Goal: Task Accomplishment & Management: Complete application form

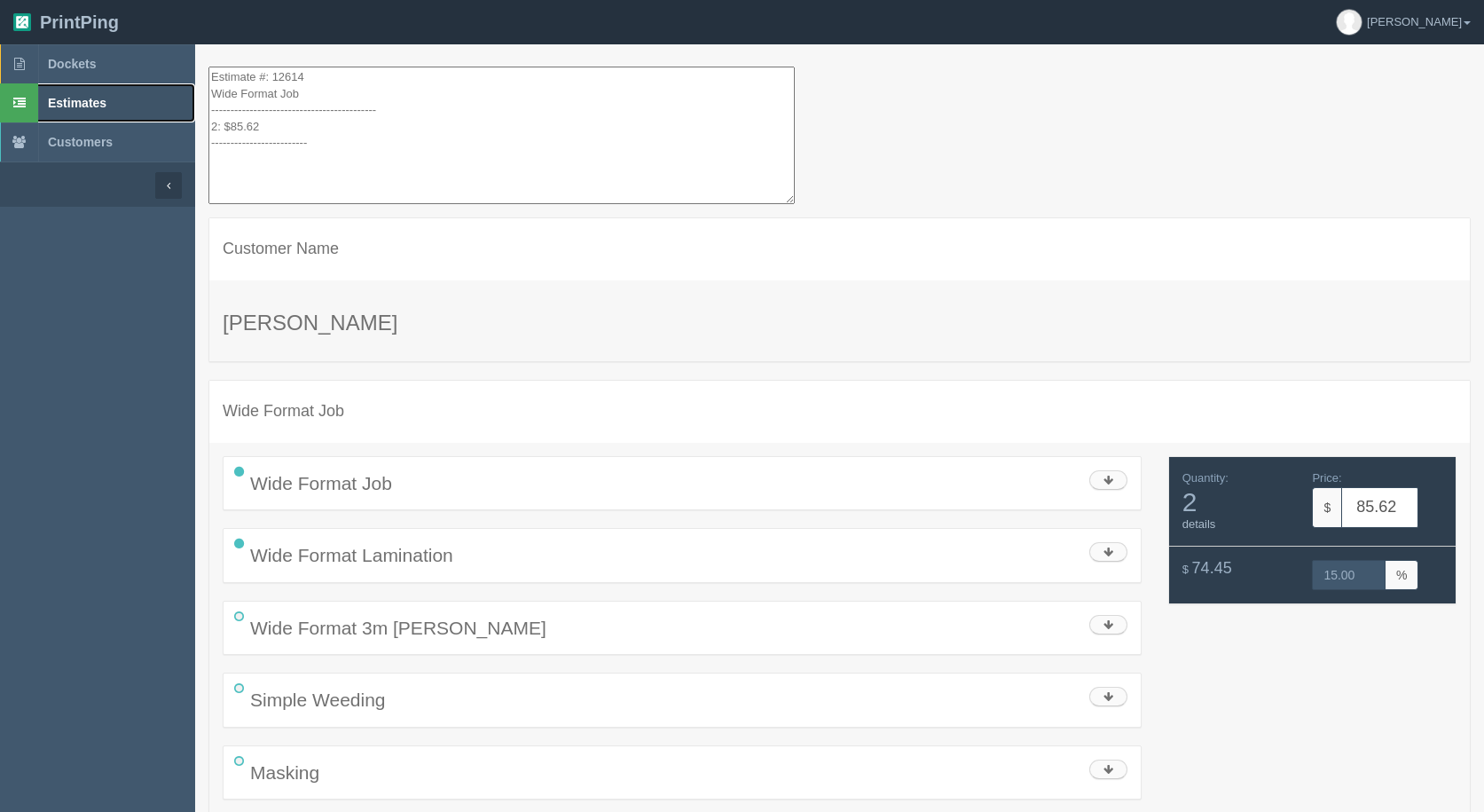
click at [62, 101] on span "Estimates" at bounding box center [76, 103] width 59 height 14
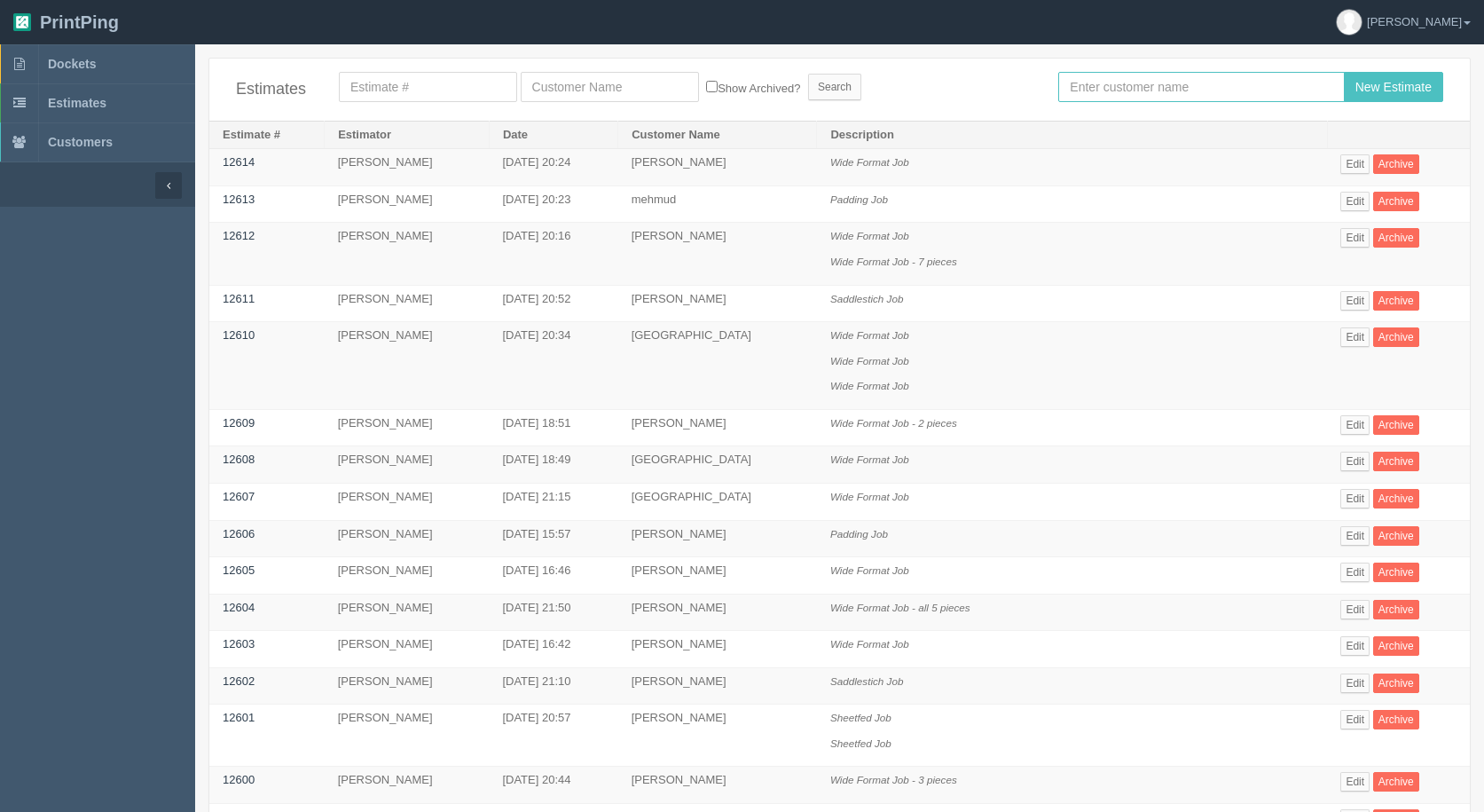
drag, startPoint x: 1118, startPoint y: 96, endPoint x: 1066, endPoint y: 96, distance: 52.0
click at [1117, 96] on input "text" at bounding box center [1201, 86] width 286 height 30
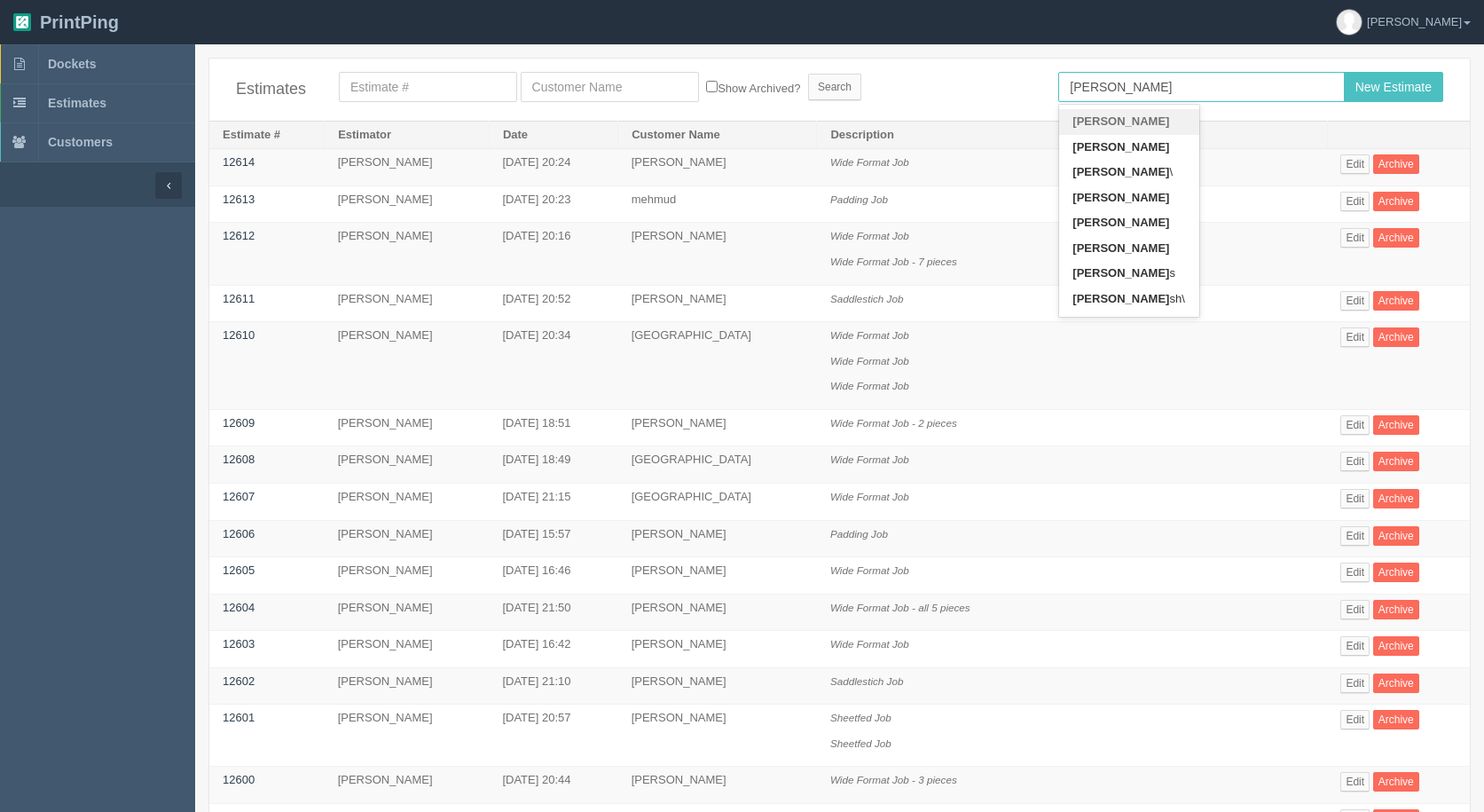
type input "[PERSON_NAME]"
click at [1344, 71] on input "New Estimate" at bounding box center [1394, 86] width 99 height 30
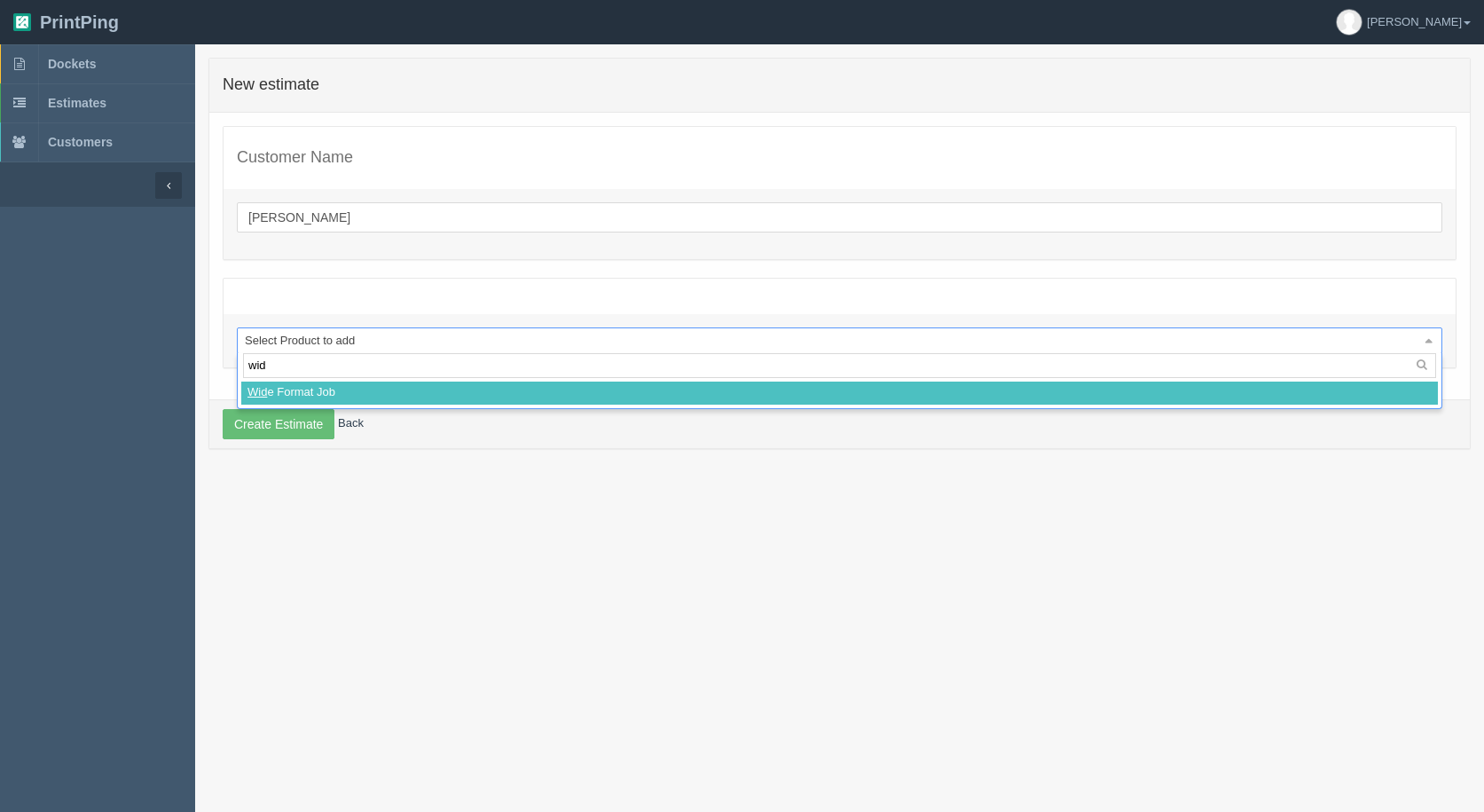
type input "wide"
select select
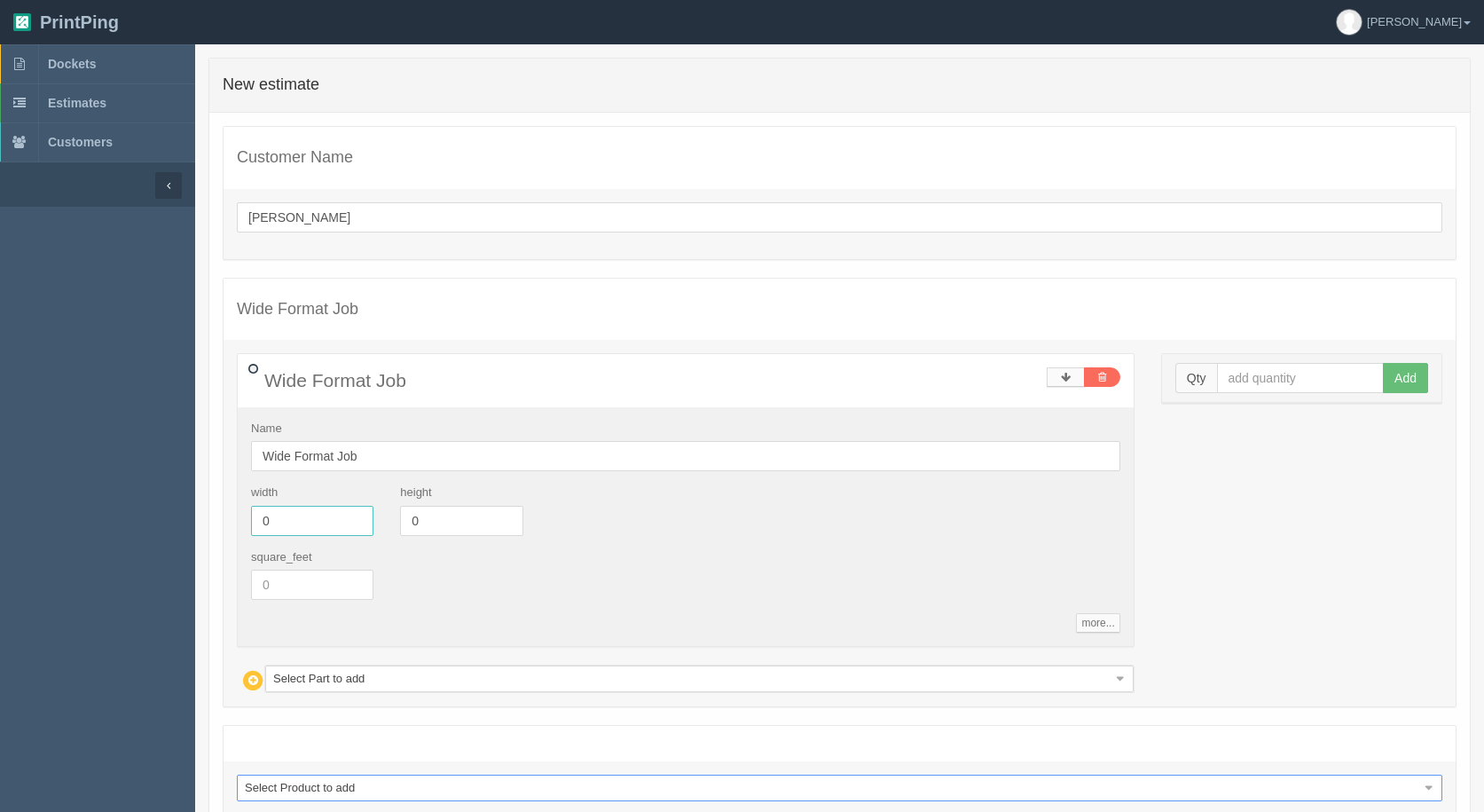
drag, startPoint x: 108, startPoint y: 496, endPoint x: 100, endPoint y: 491, distance: 9.4
click at [102, 492] on section "Dockets Estimates Customers" at bounding box center [742, 485] width 1484 height 882
type input "6"
type input "2.25"
click at [1266, 385] on input "text" at bounding box center [1300, 377] width 168 height 30
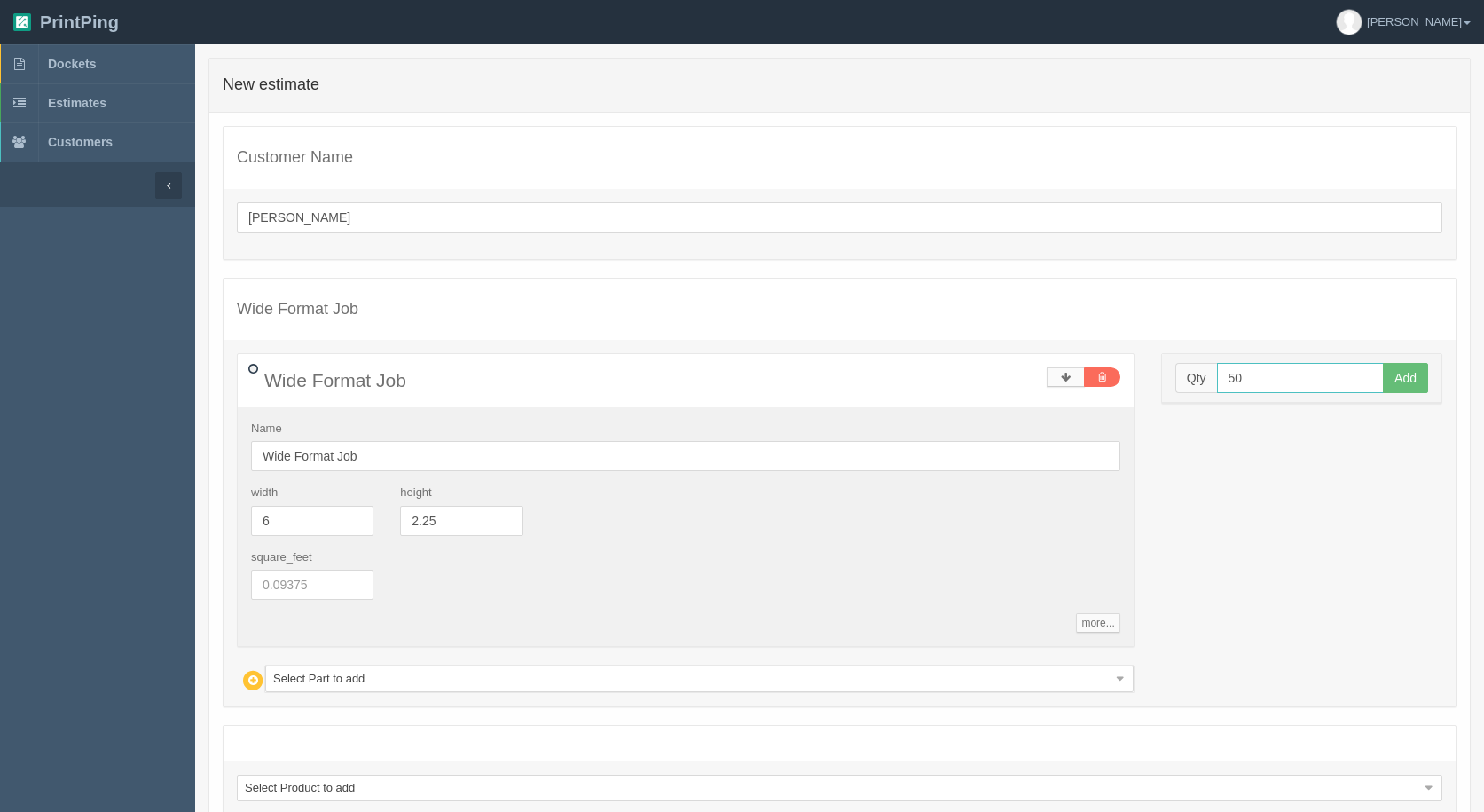
type input "50"
click at [1383, 362] on button "Add" at bounding box center [1406, 377] width 46 height 30
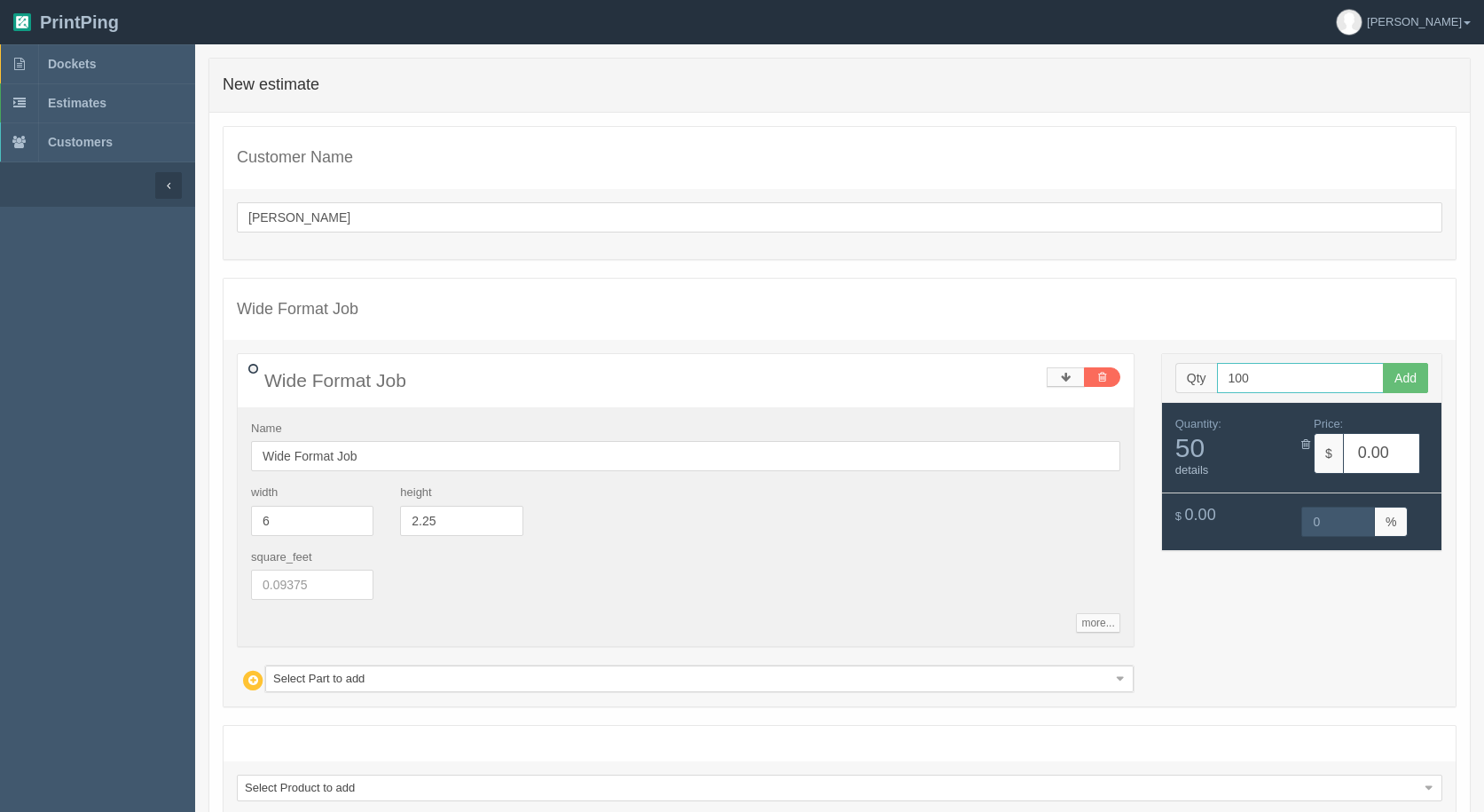
type input "100"
click at [1383, 362] on button "Add" at bounding box center [1406, 377] width 46 height 30
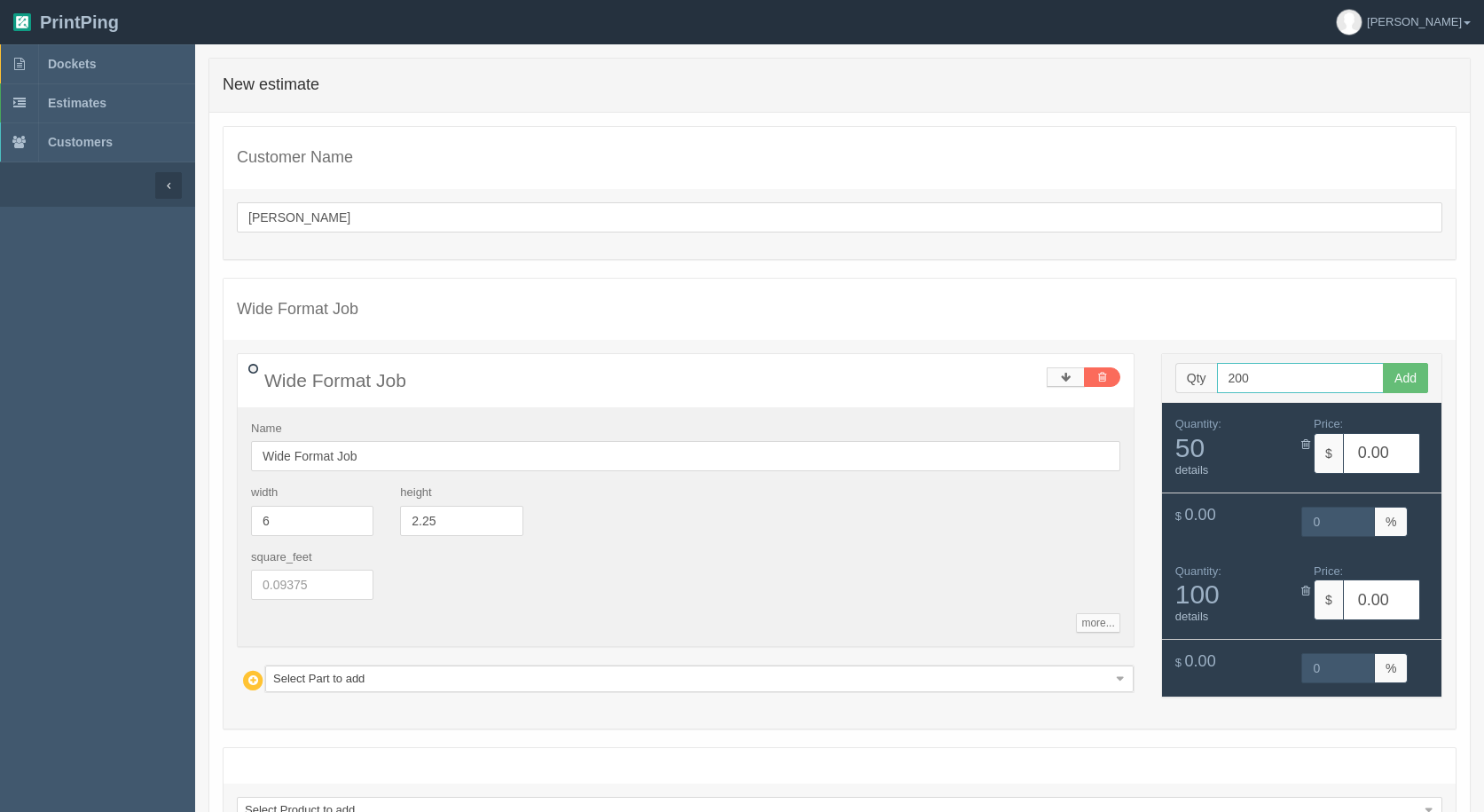
type input "200"
click at [1383, 362] on button "Add" at bounding box center [1406, 377] width 46 height 30
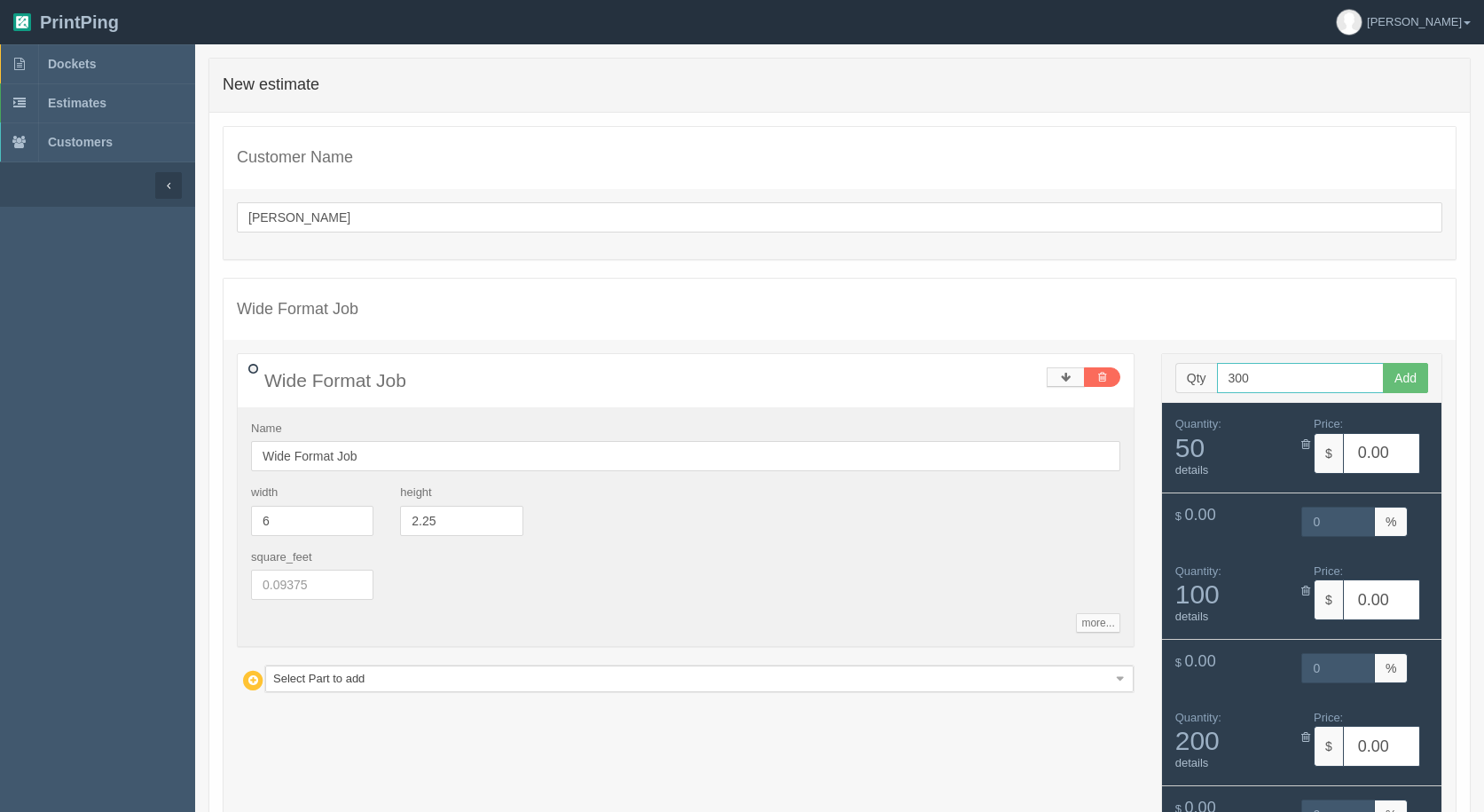
type input "300"
click at [1383, 362] on button "Add" at bounding box center [1406, 377] width 46 height 30
click at [379, 443] on input "Wide Format Job" at bounding box center [686, 456] width 870 height 30
type input "Wide Format Job - weed and mask"
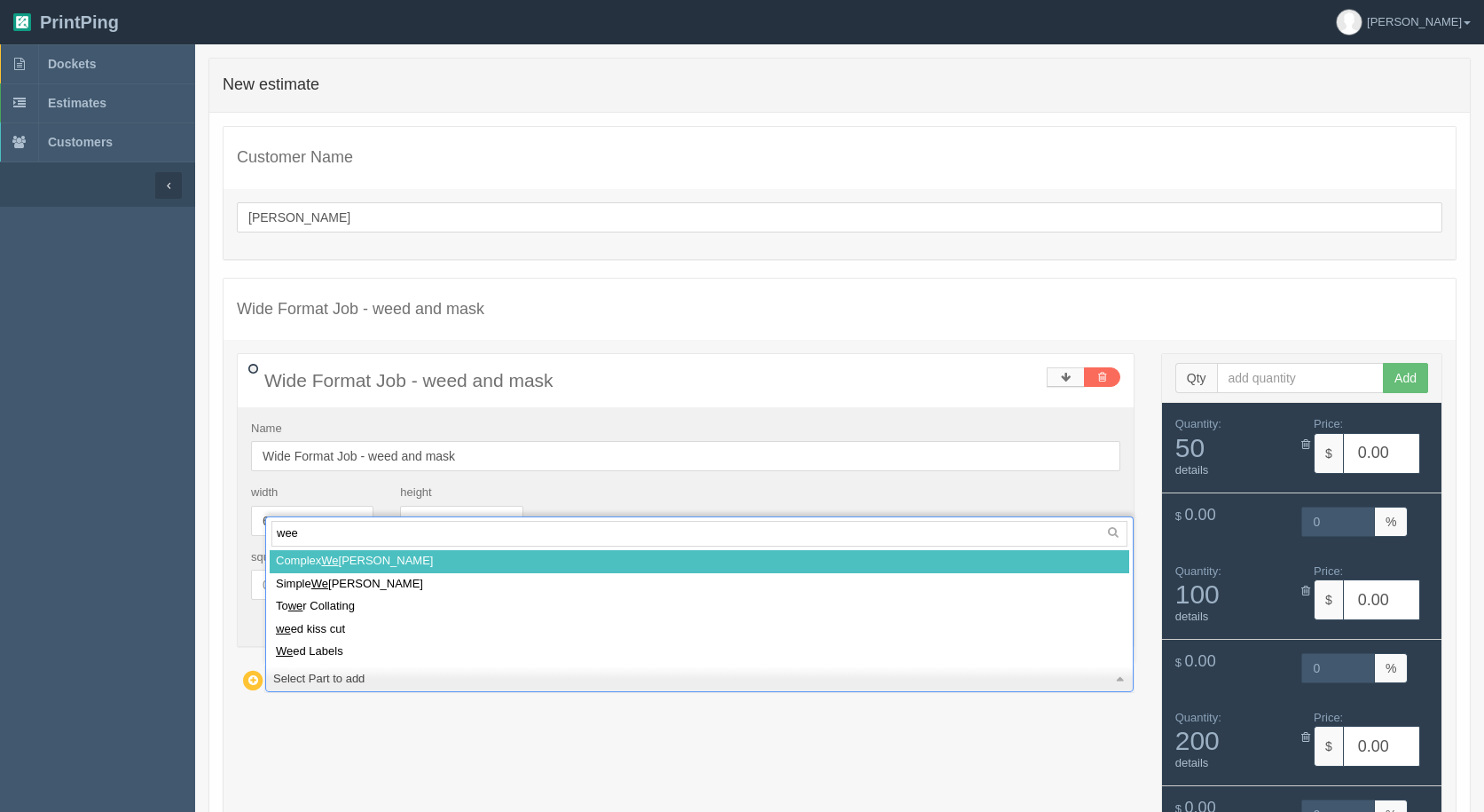
type input "weed"
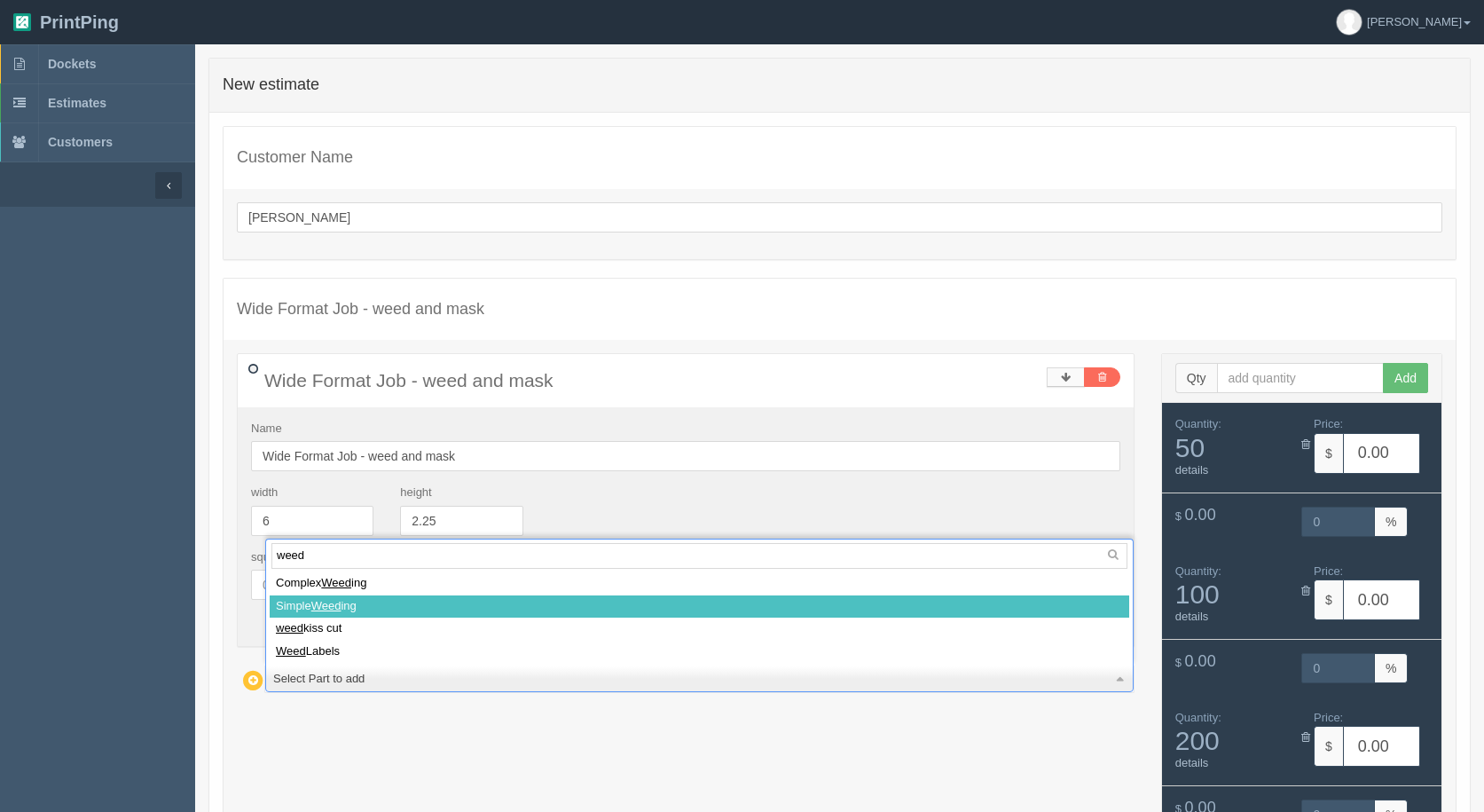
select select
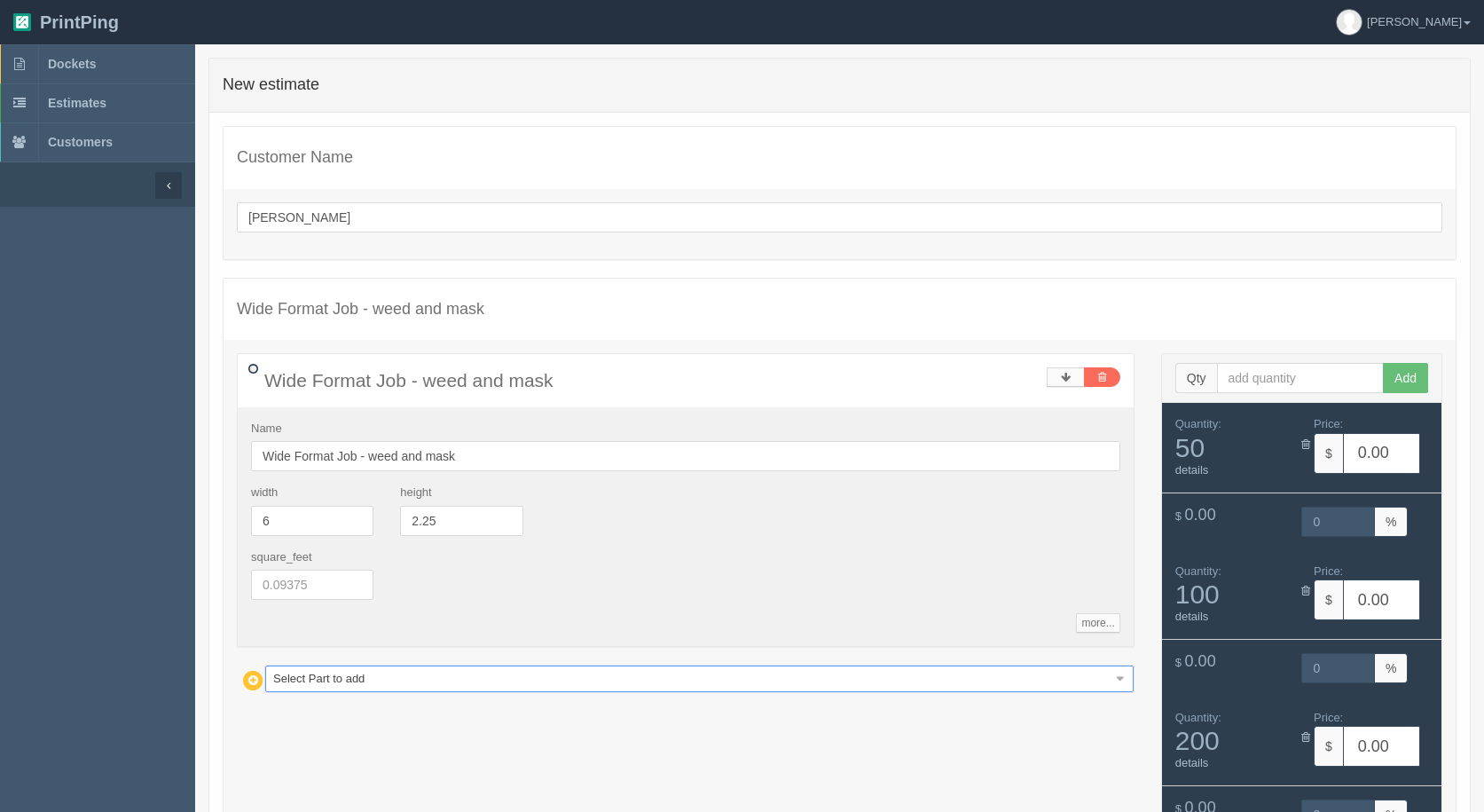
type input "1.17"
type input "14.71"
type input "2.34"
type input "15.27"
type input "4.67"
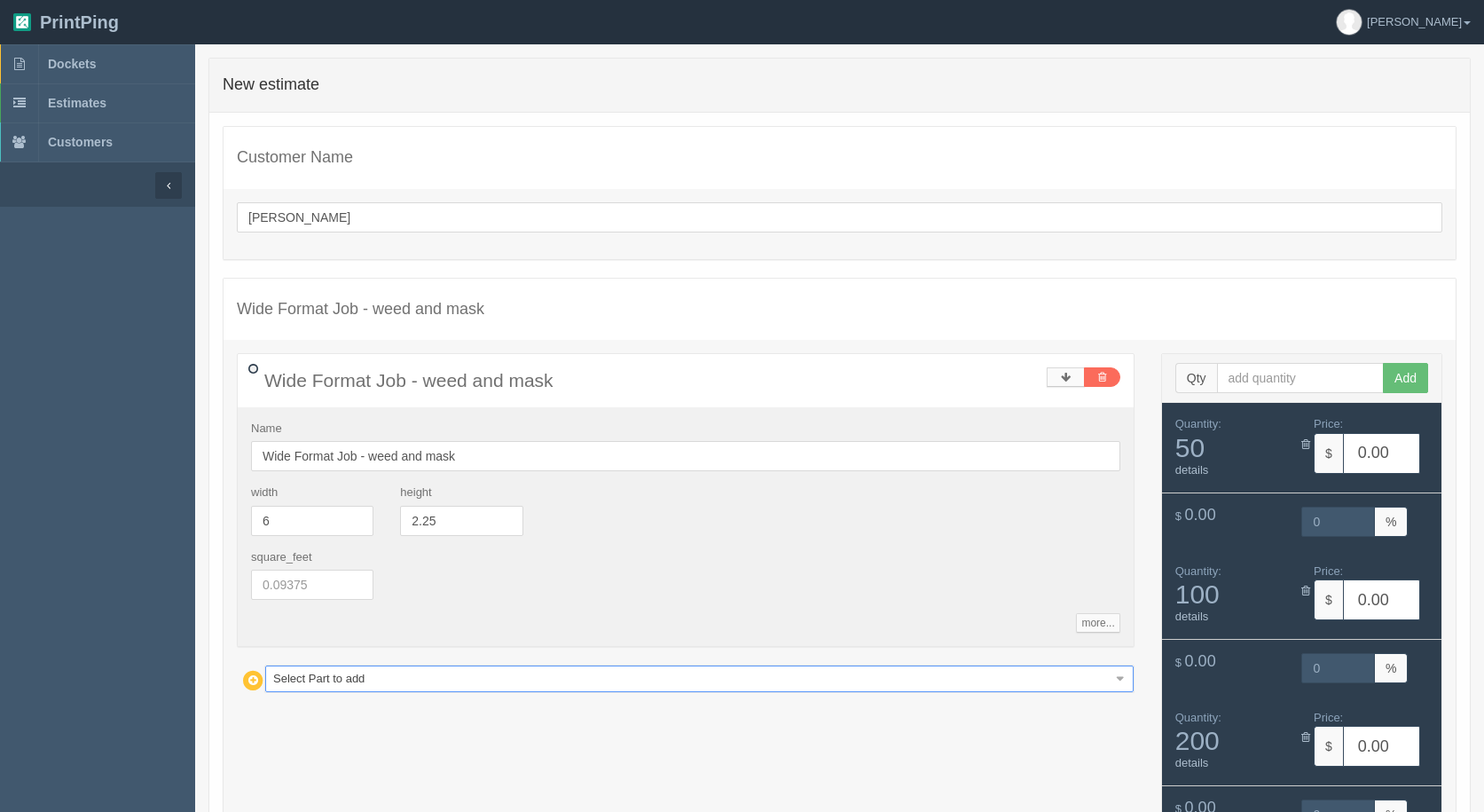
type input "15.02"
type input "7.01"
type input "15.11"
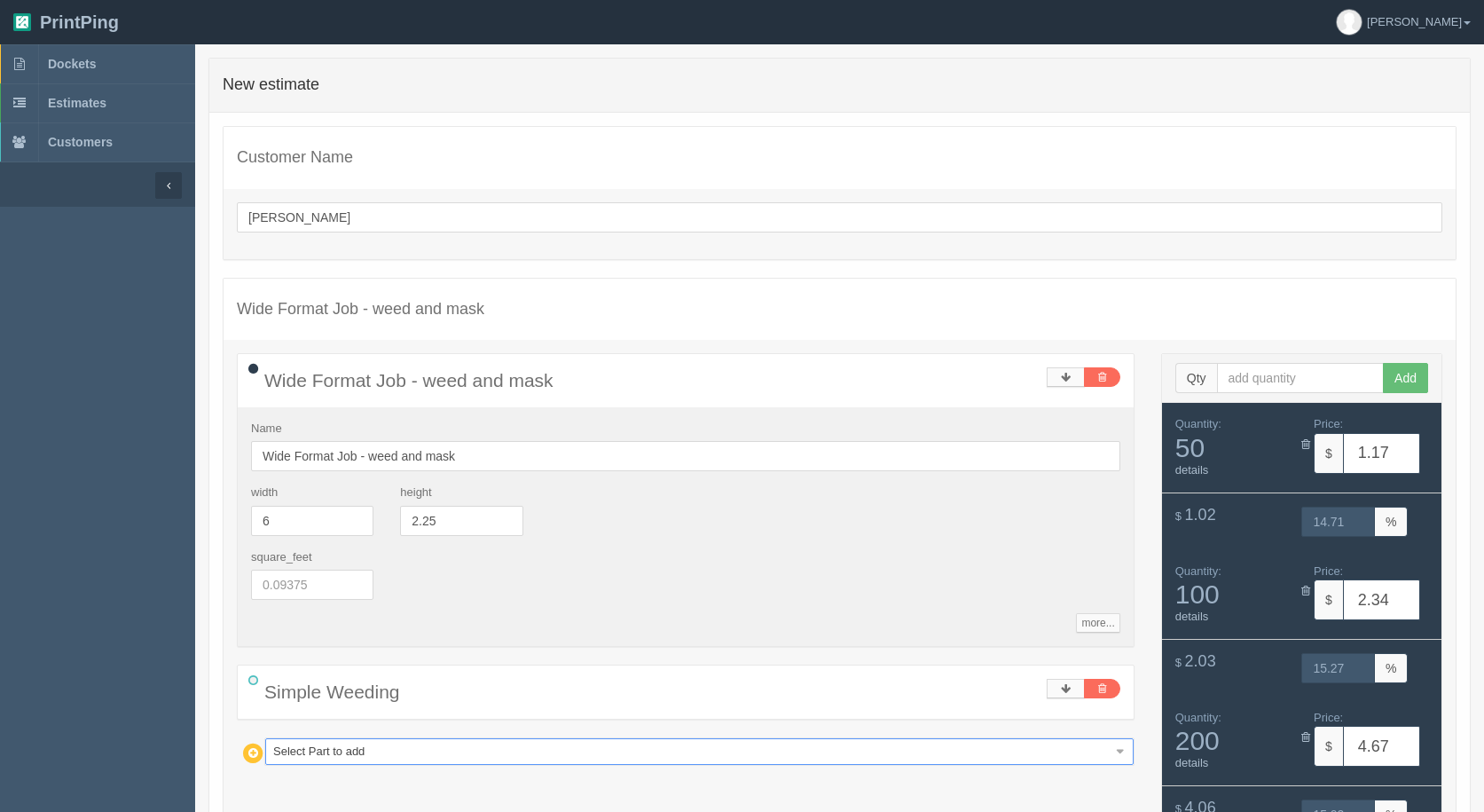
type input "m"
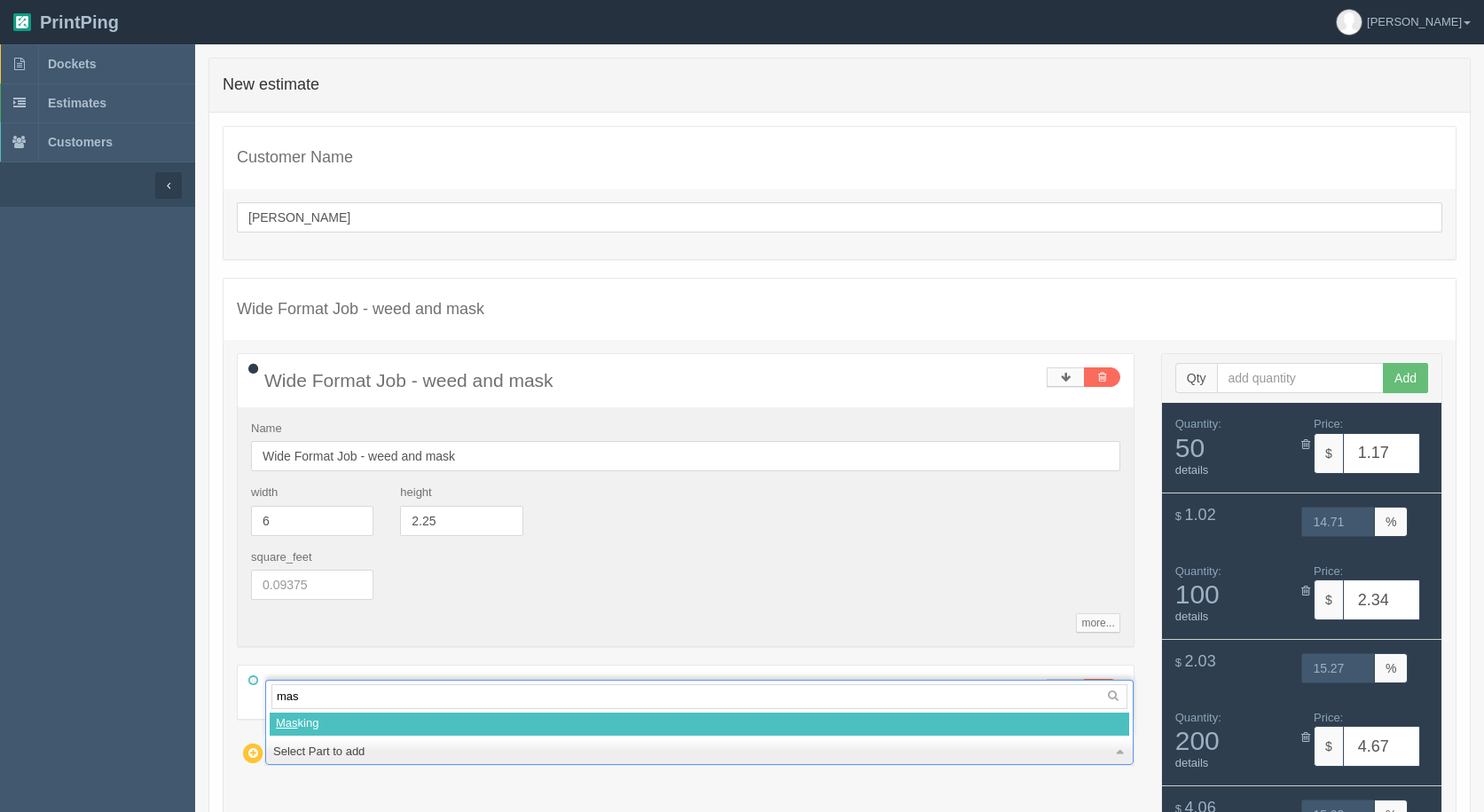
type input "mask"
select select
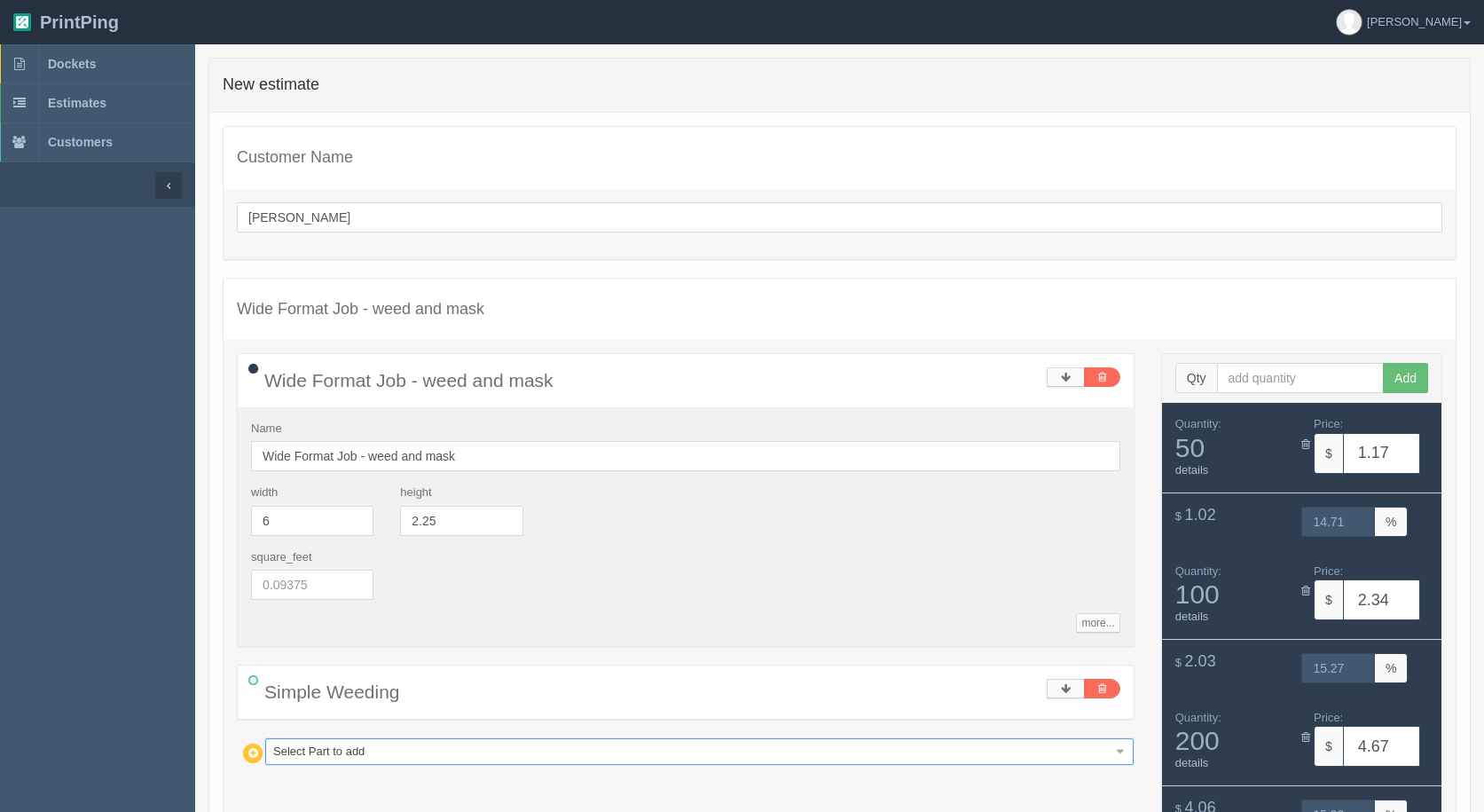
type input "17.19"
type input "14.98"
type input "19.43"
type input "14.97"
type input "23.92"
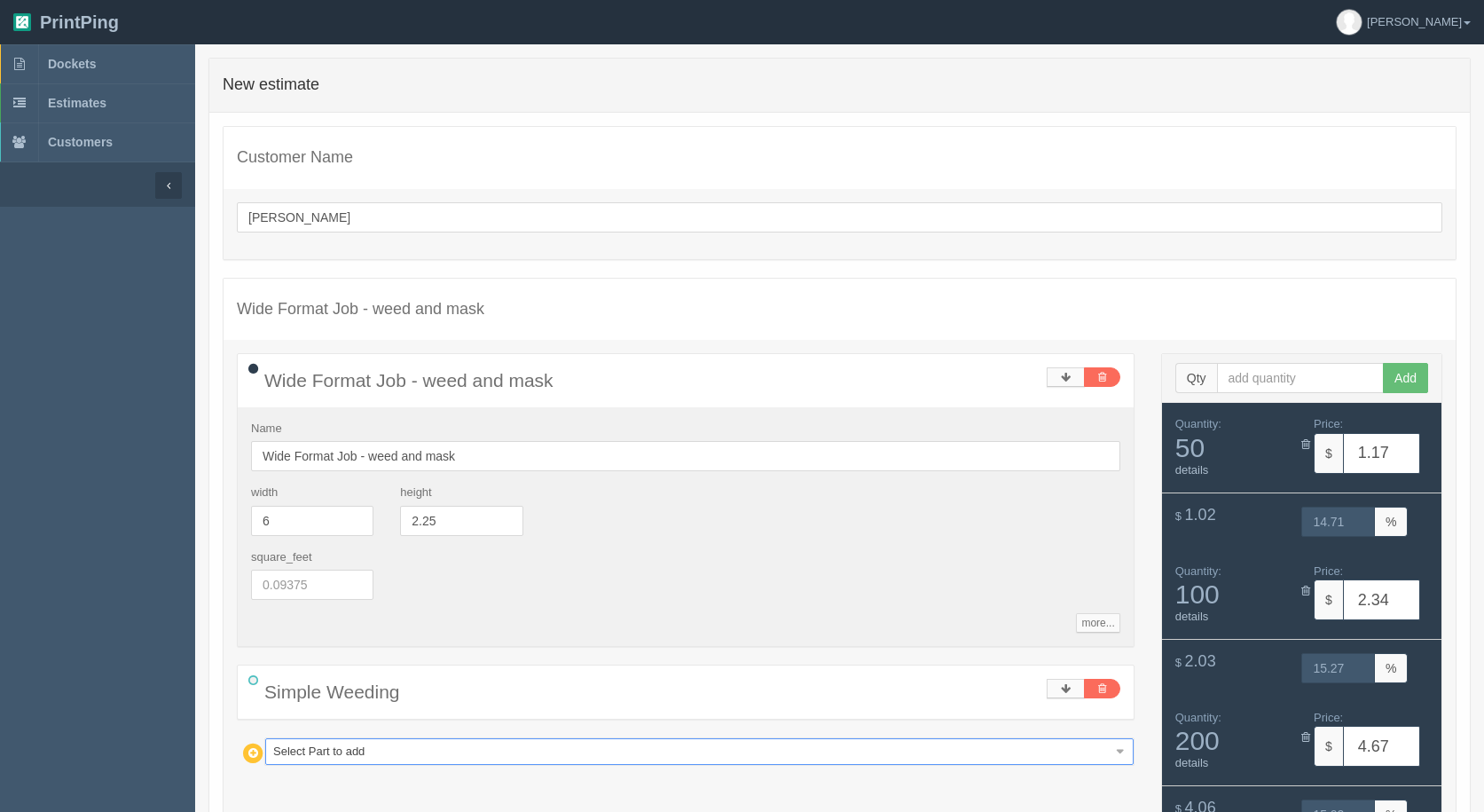
type input "15.00"
type input "28.40"
type input "14.98"
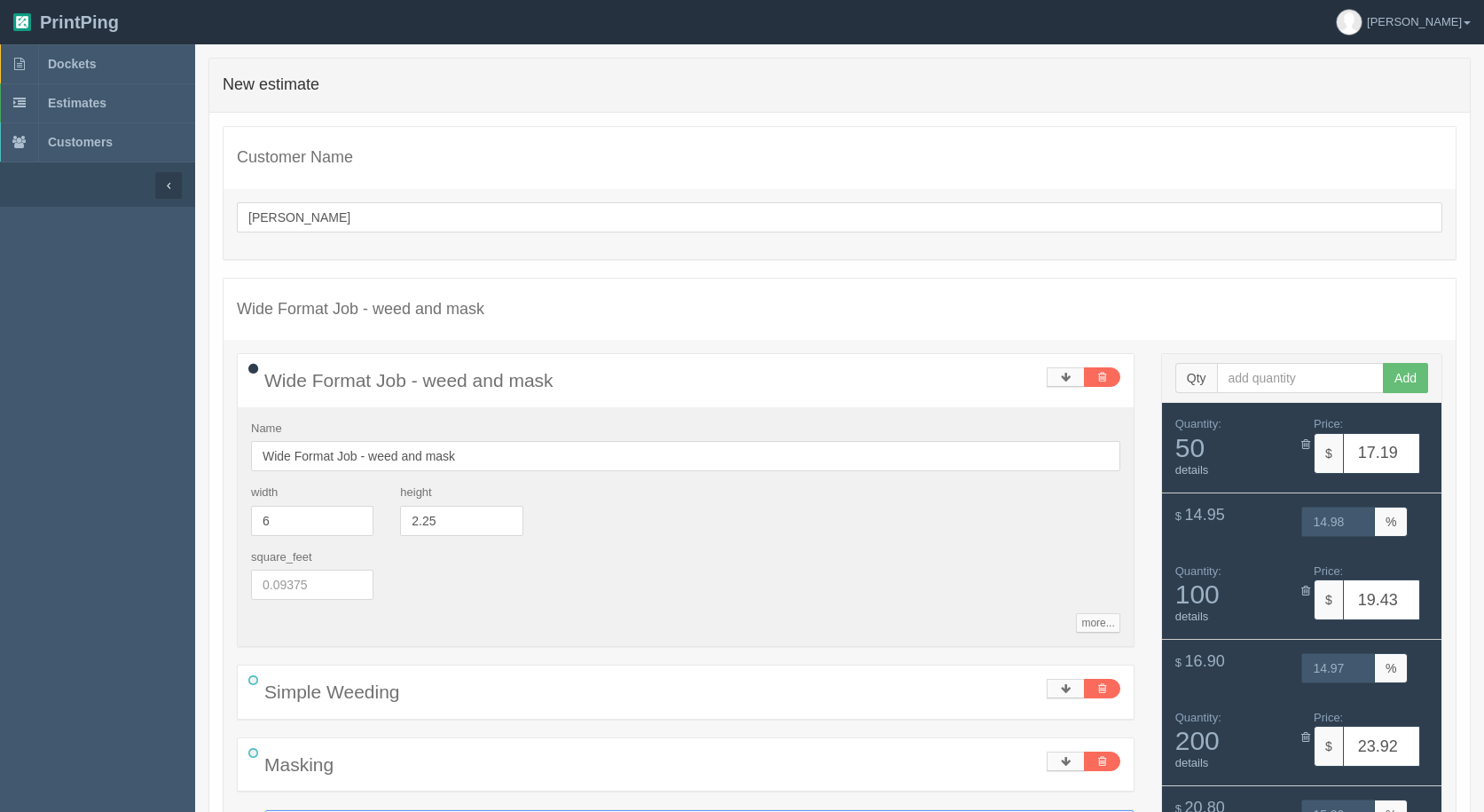
type input "w"
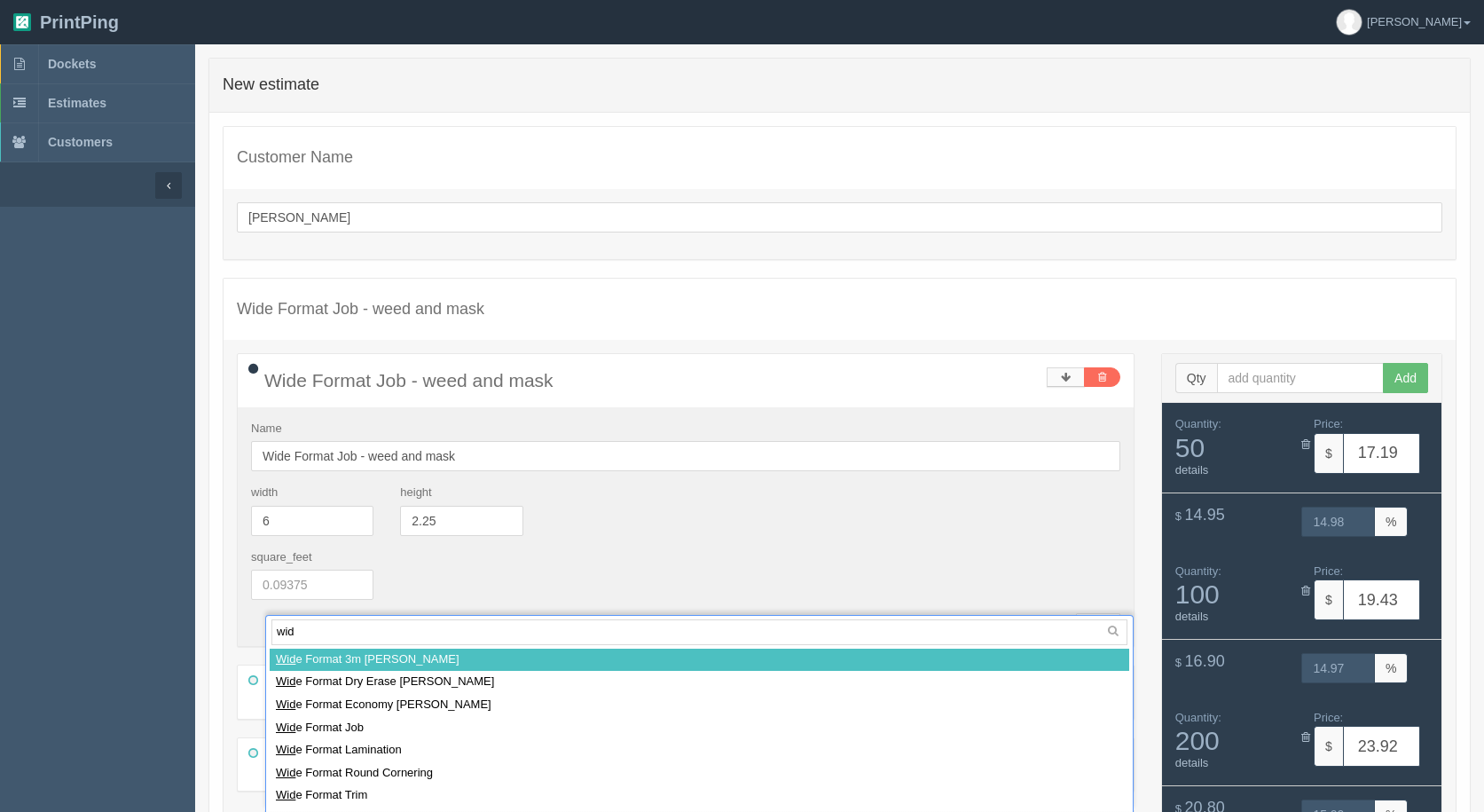
type input "wide"
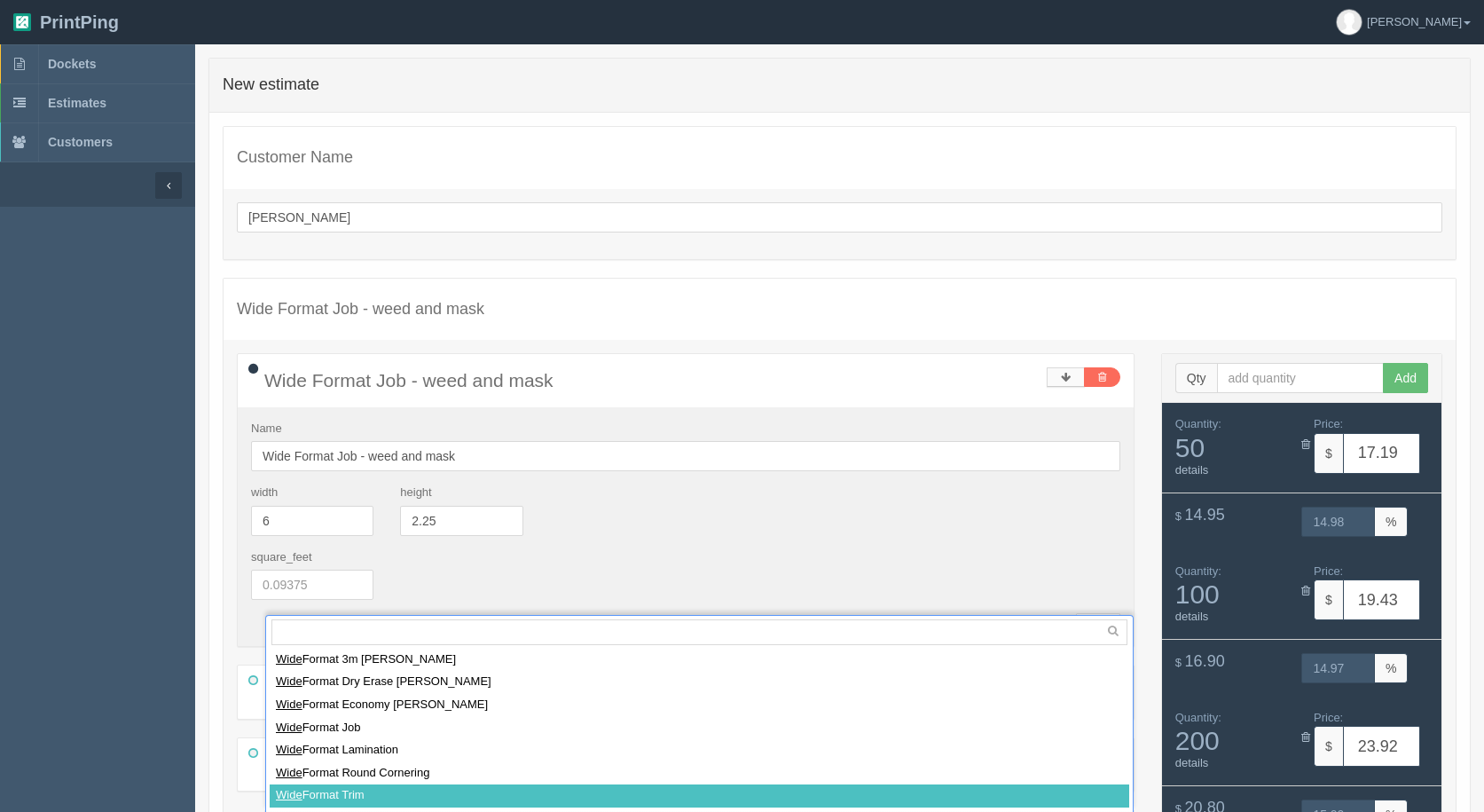
select select
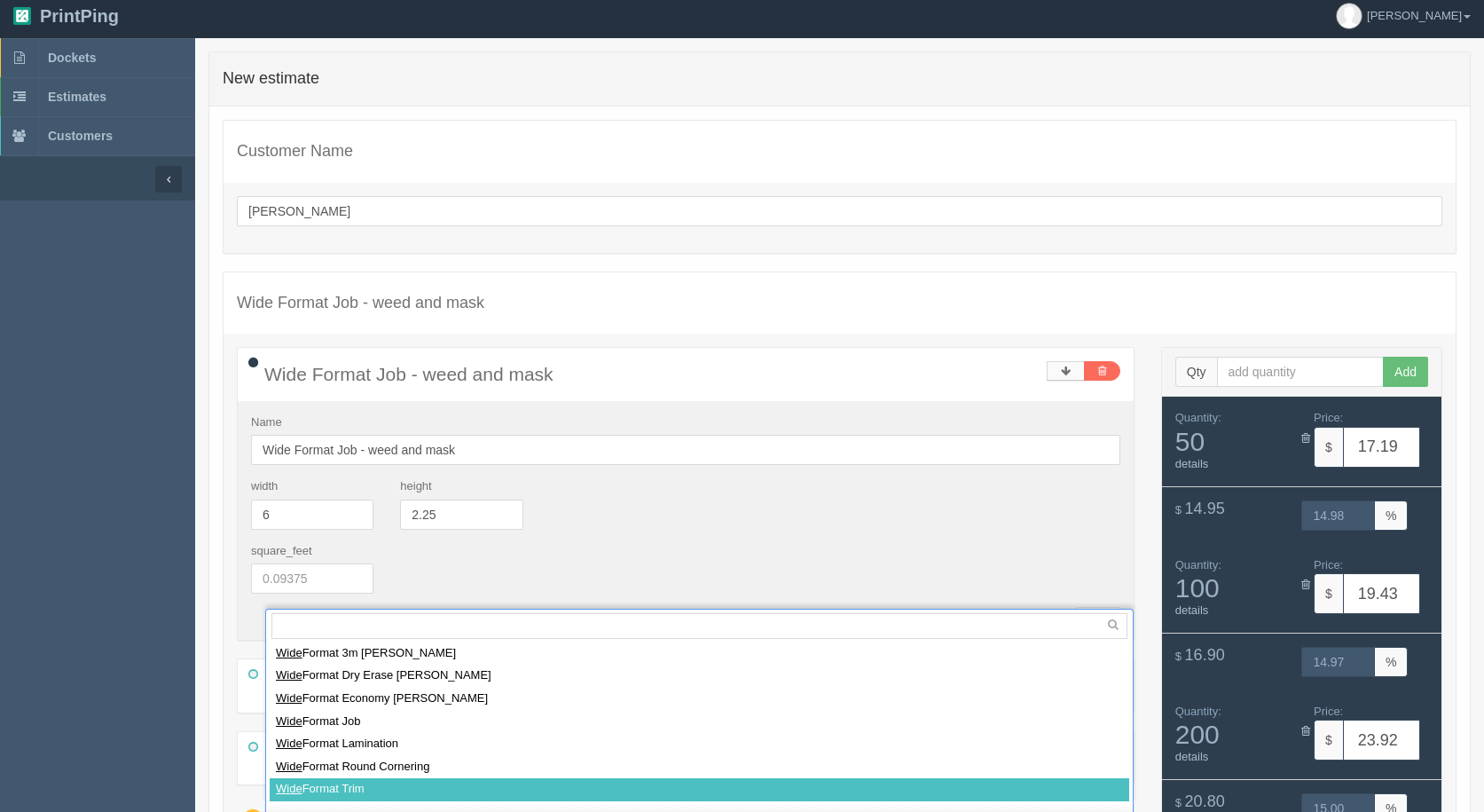
type input "19.53"
type input "15.02"
type input "24.11"
type input "15.03"
type input "33.26"
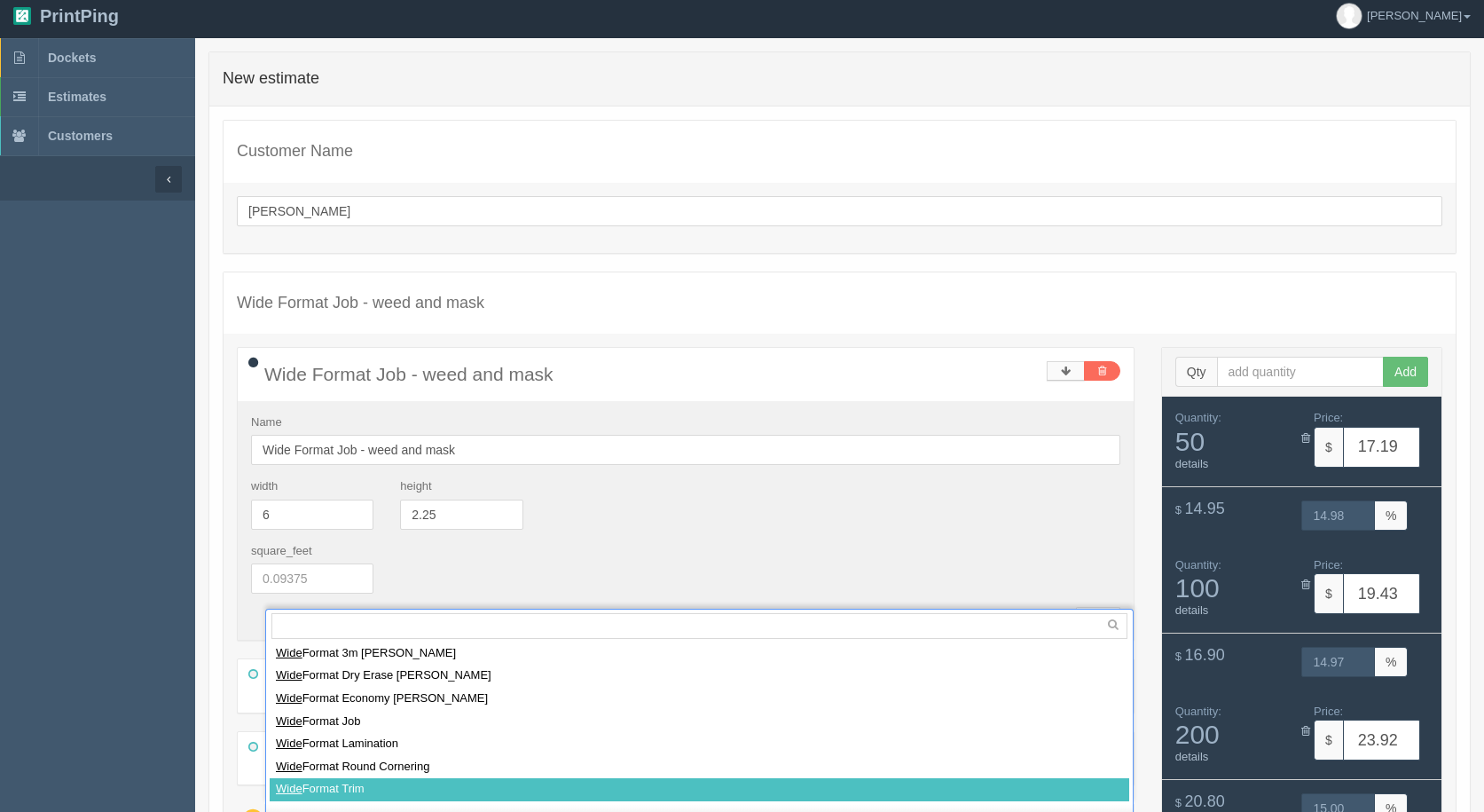
type input "14.97"
type input "42.42"
type input "14.99"
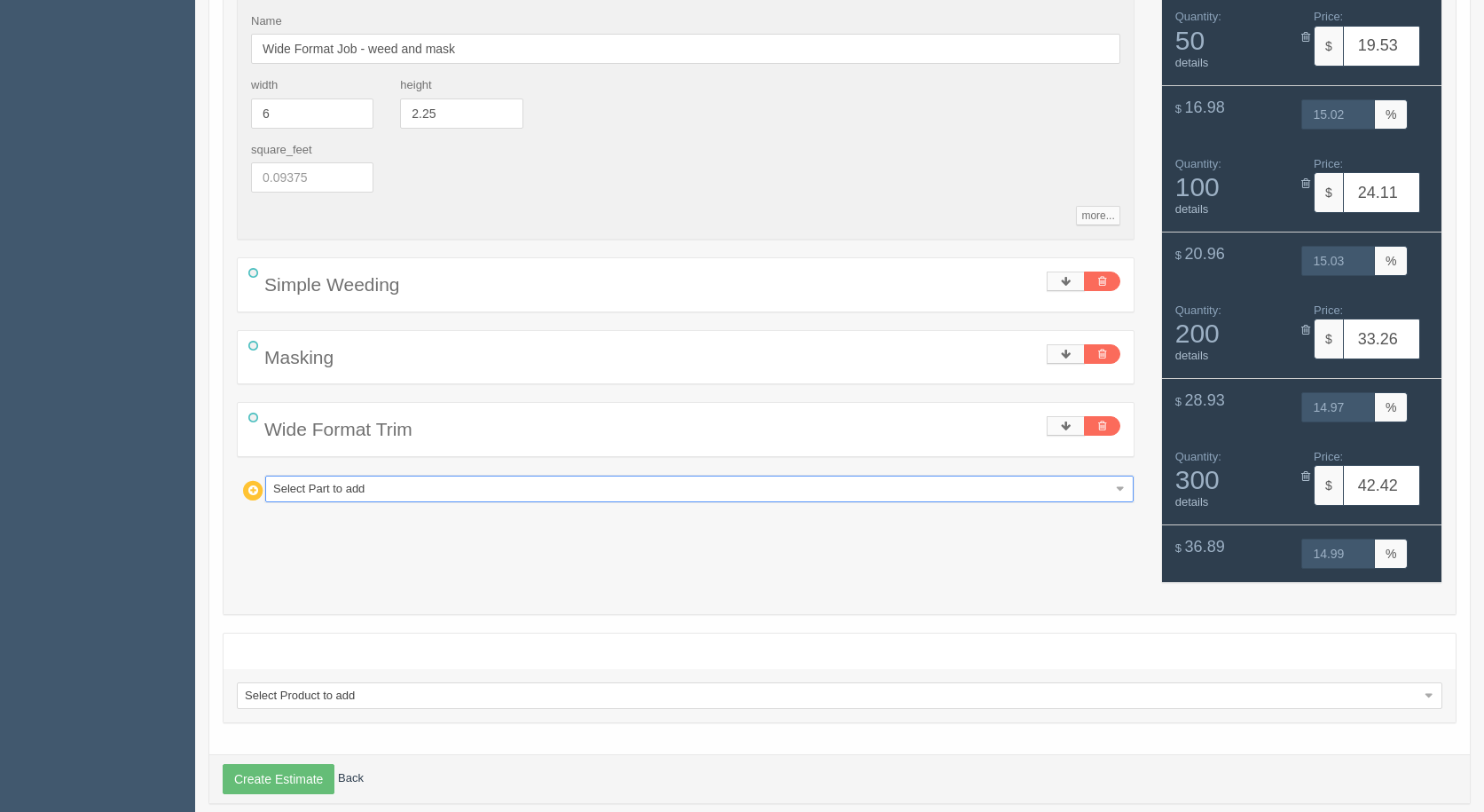
scroll to position [430, 0]
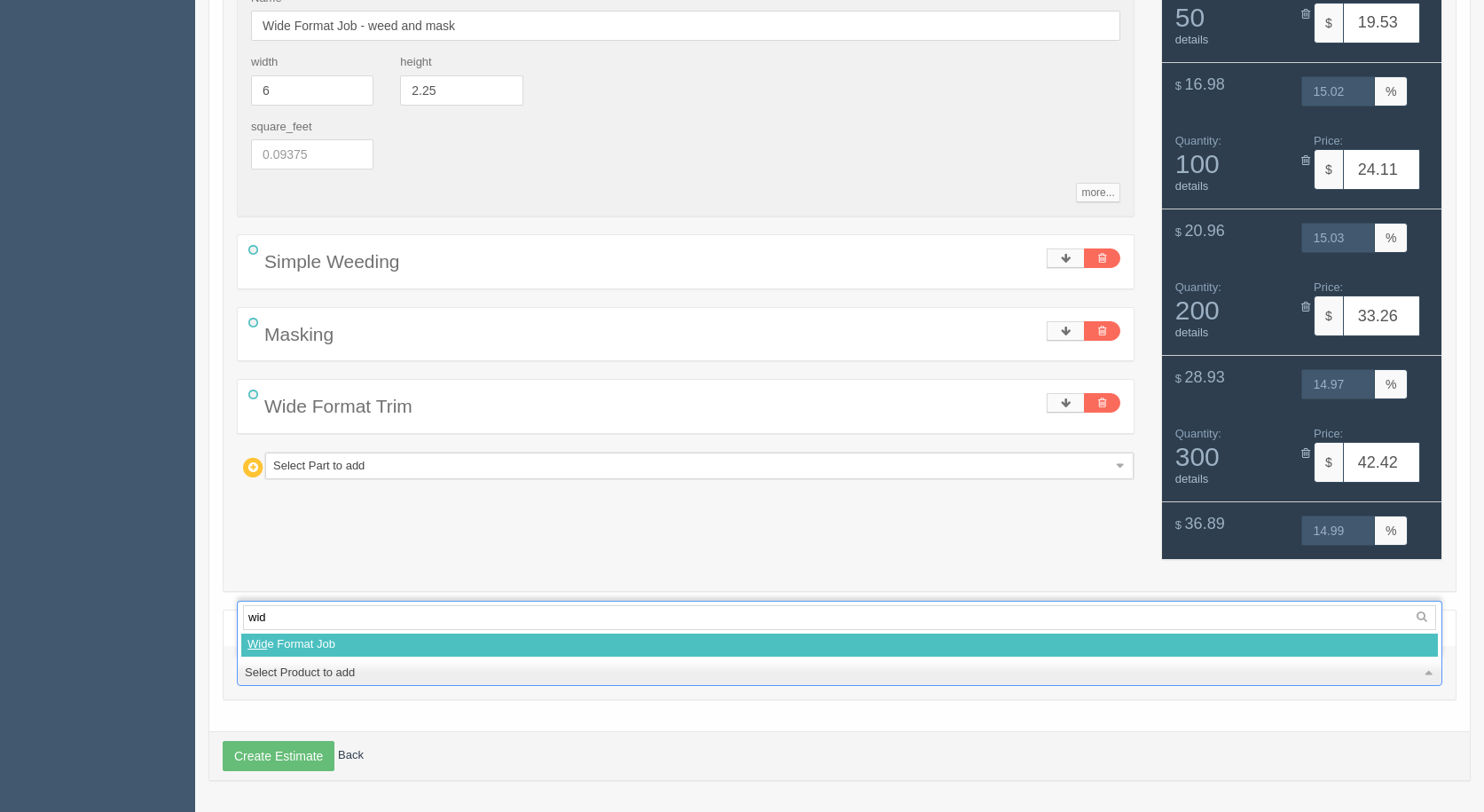
type input "wide"
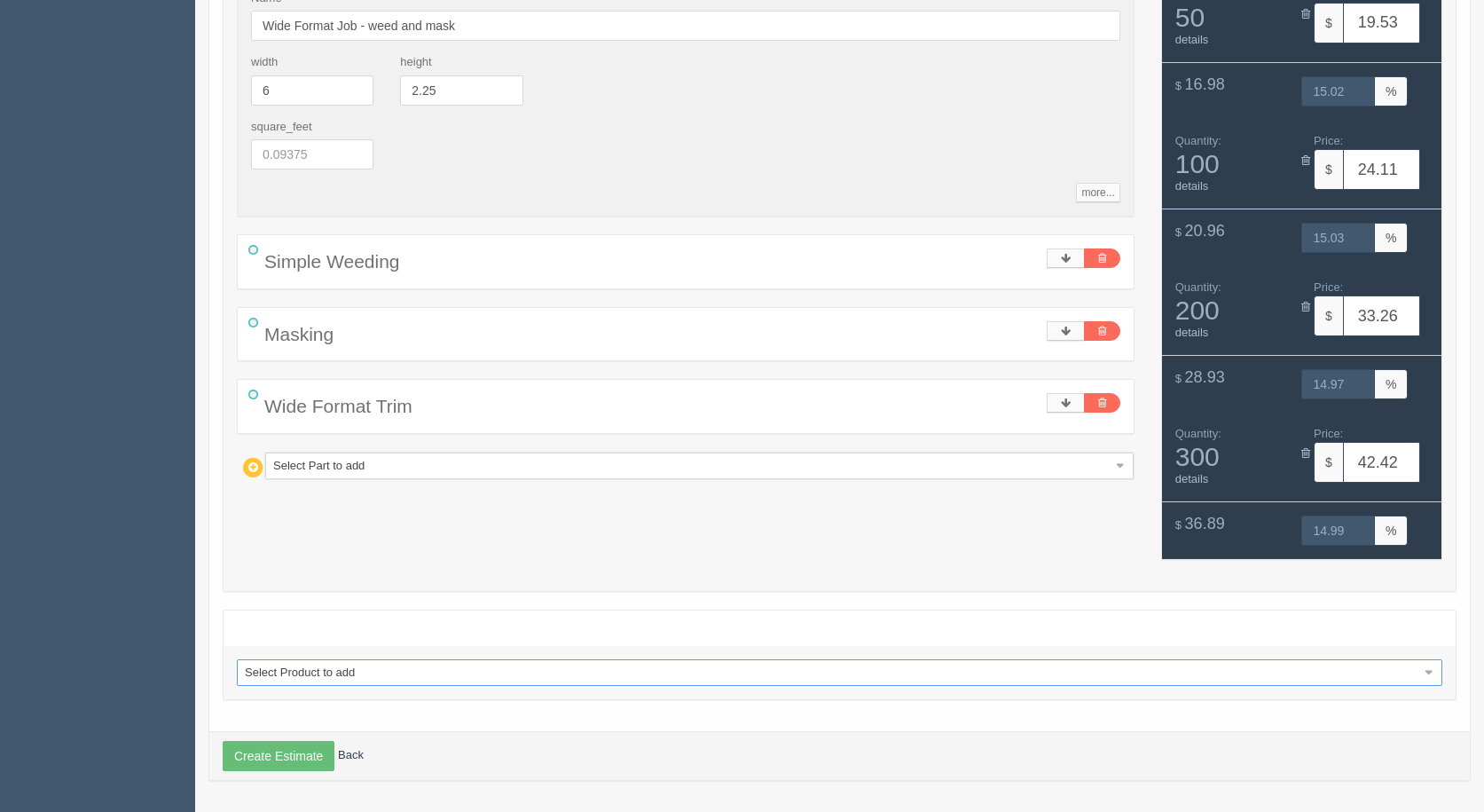
select select
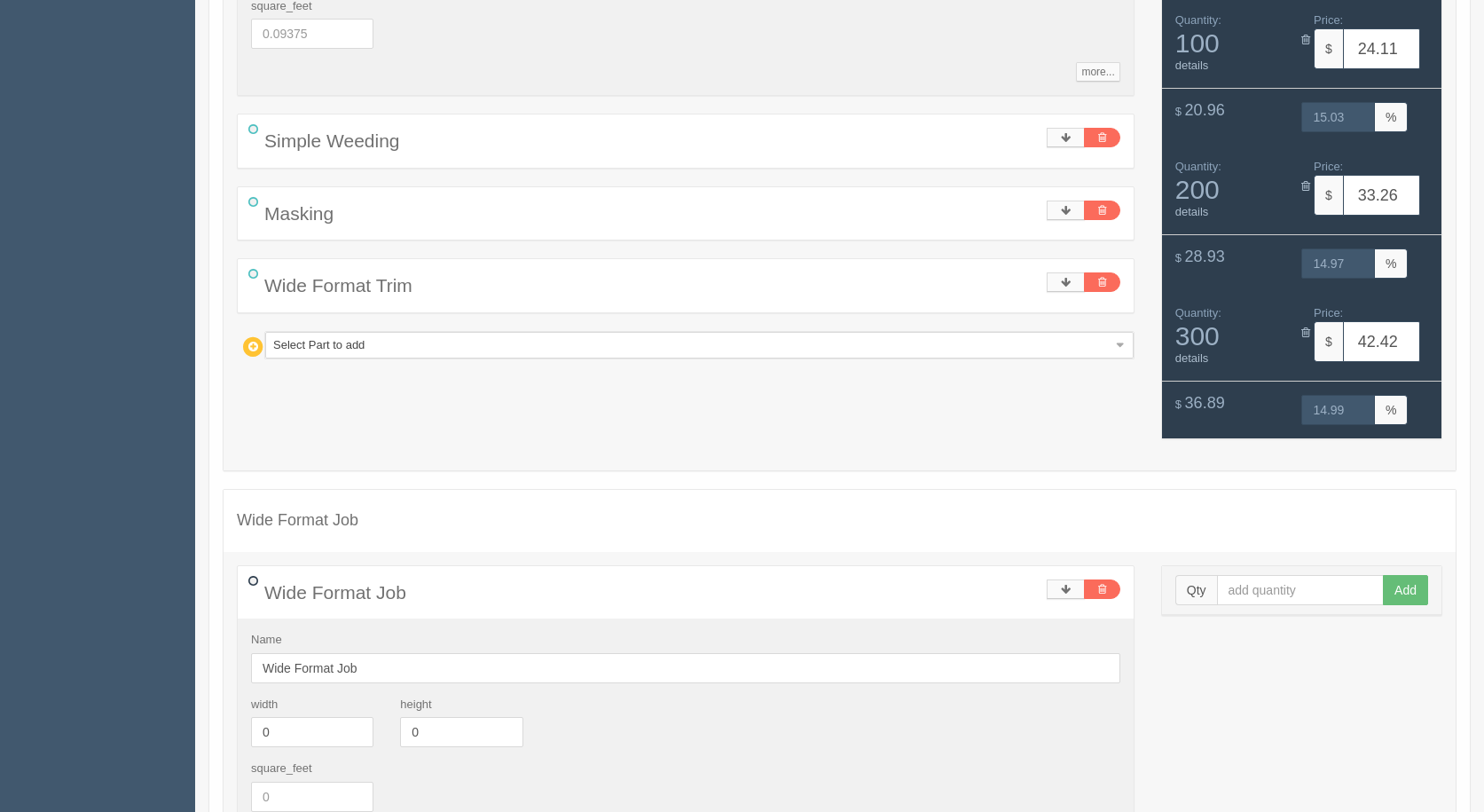
scroll to position [874, 0]
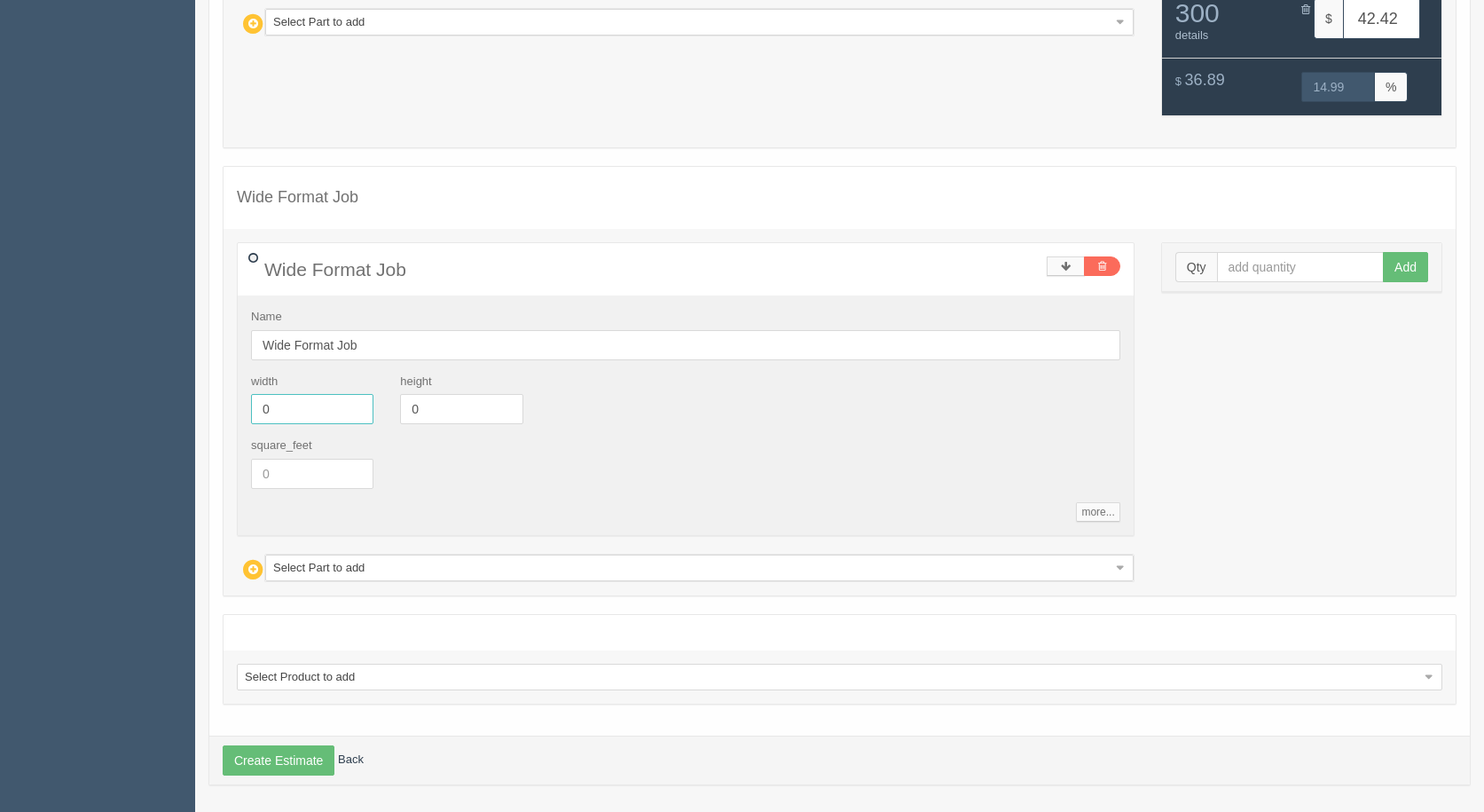
drag, startPoint x: 325, startPoint y: 410, endPoint x: 3, endPoint y: 366, distance: 325.0
type input "6"
type input "2.25"
drag, startPoint x: 1313, startPoint y: 271, endPoint x: 1290, endPoint y: 276, distance: 23.5
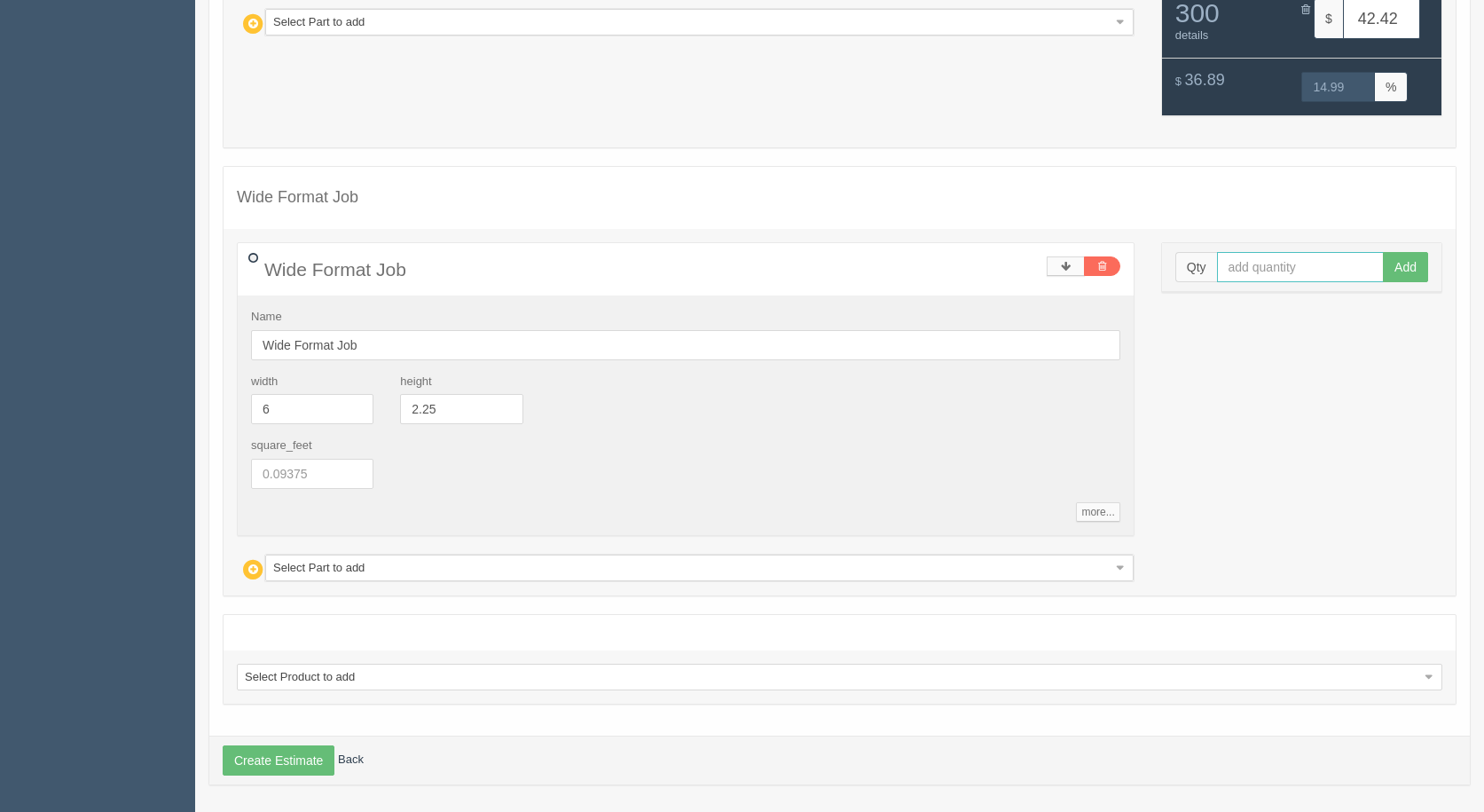
click at [1308, 276] on input "text" at bounding box center [1300, 267] width 168 height 30
type input "50"
click at [1383, 252] on button "Add" at bounding box center [1406, 267] width 46 height 30
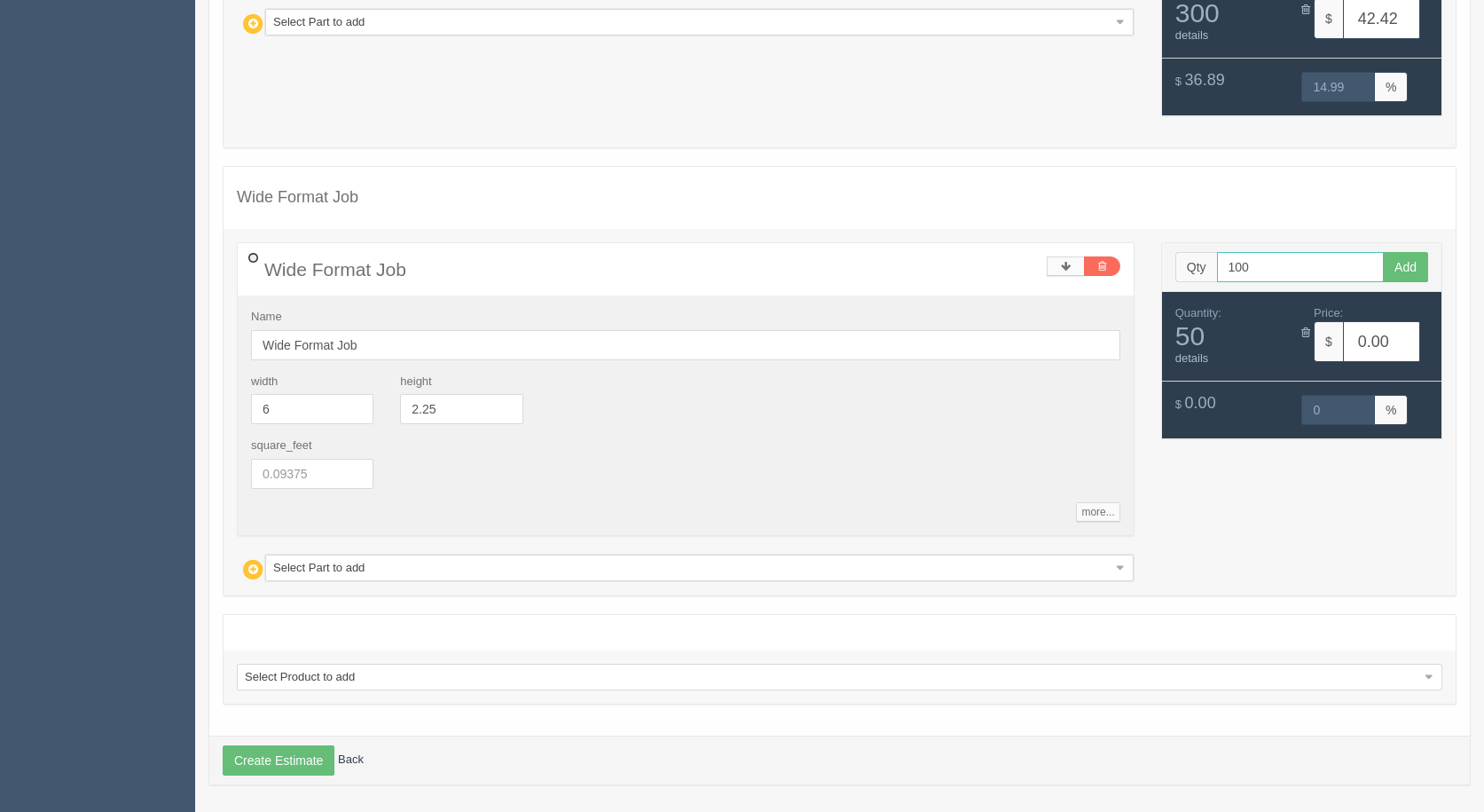
type input "100"
click at [1383, 252] on button "Add" at bounding box center [1406, 267] width 46 height 30
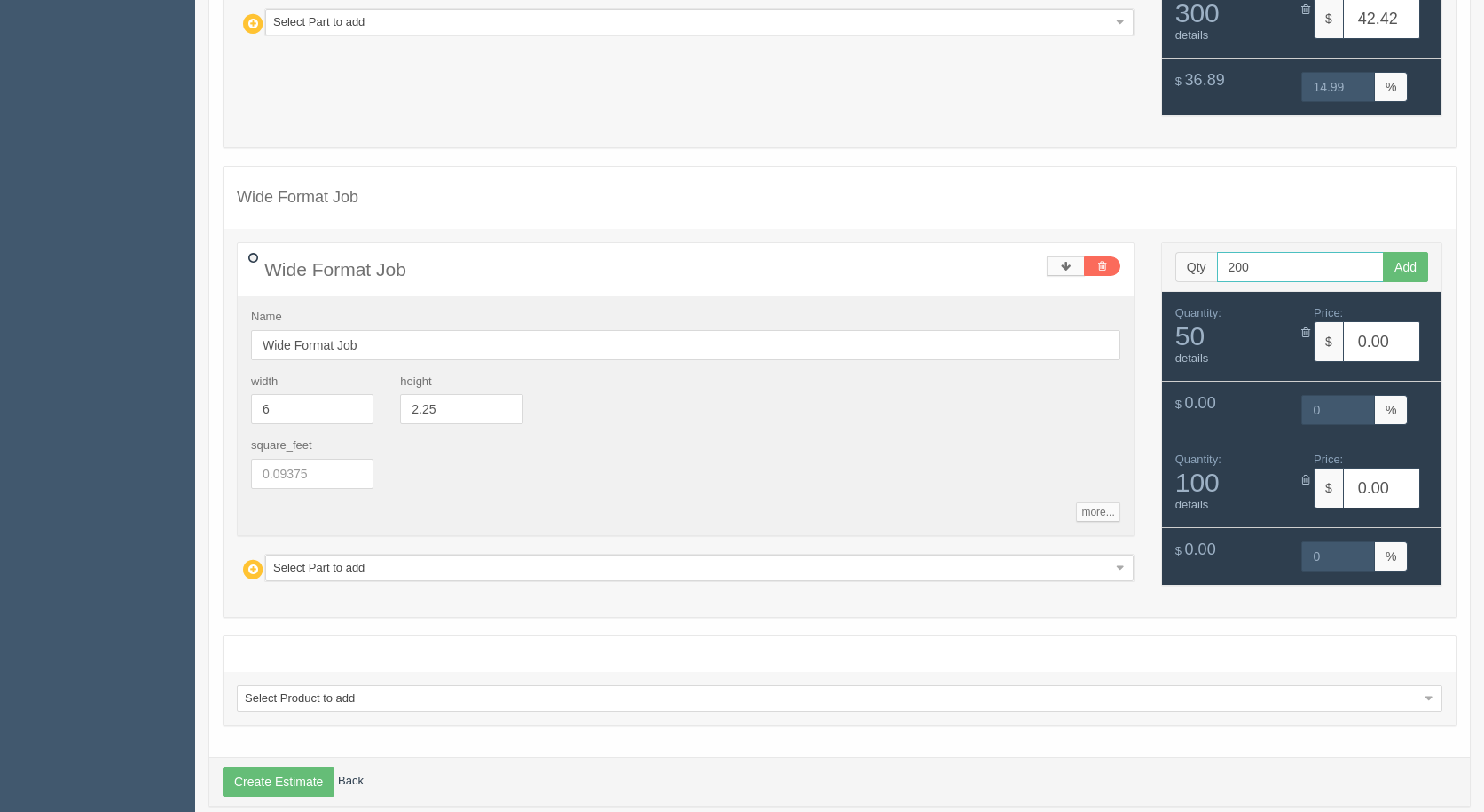
type input "200"
click at [1383, 252] on button "Add" at bounding box center [1406, 267] width 46 height 30
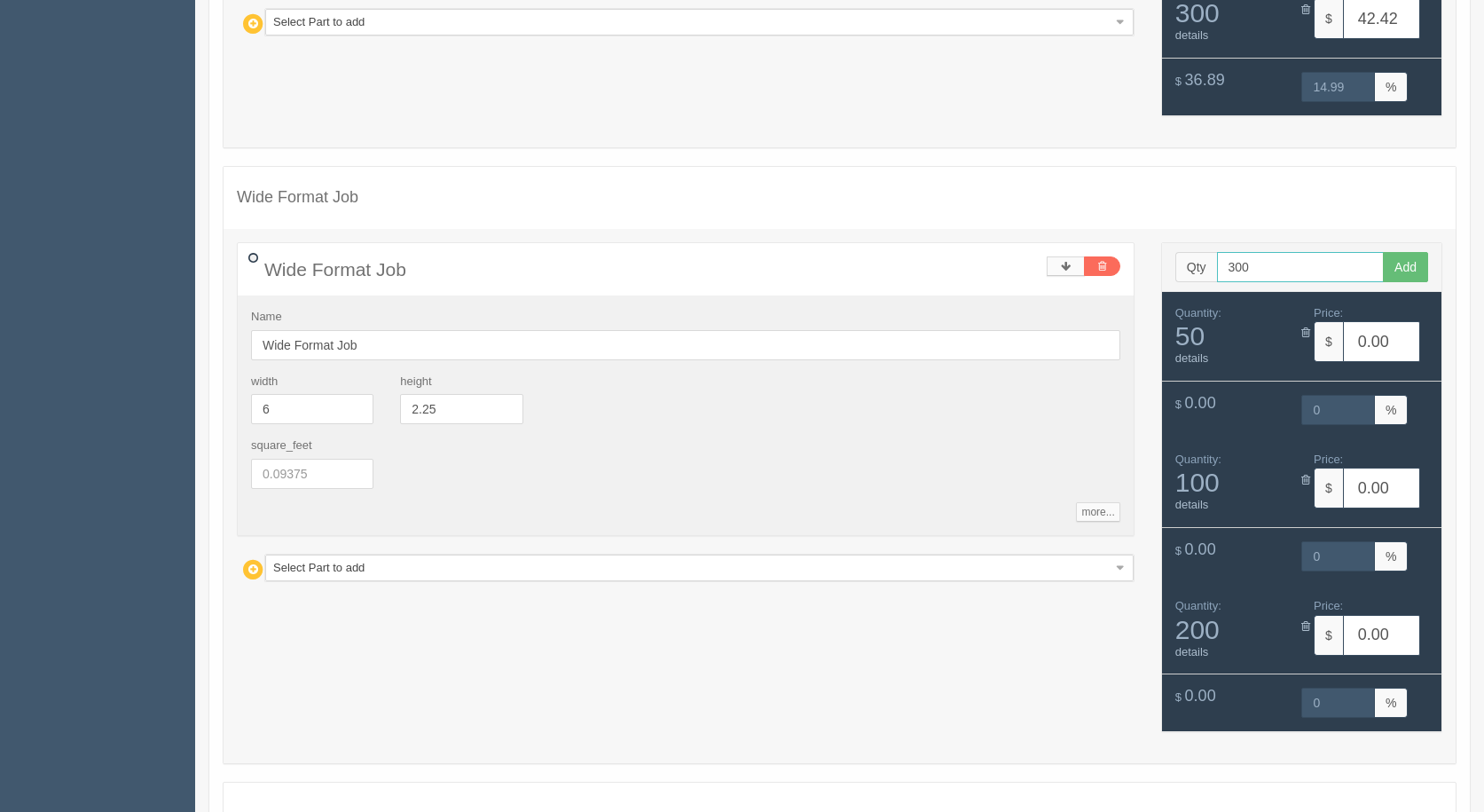
type input "300"
click at [1383, 252] on button "Add" at bounding box center [1406, 267] width 46 height 30
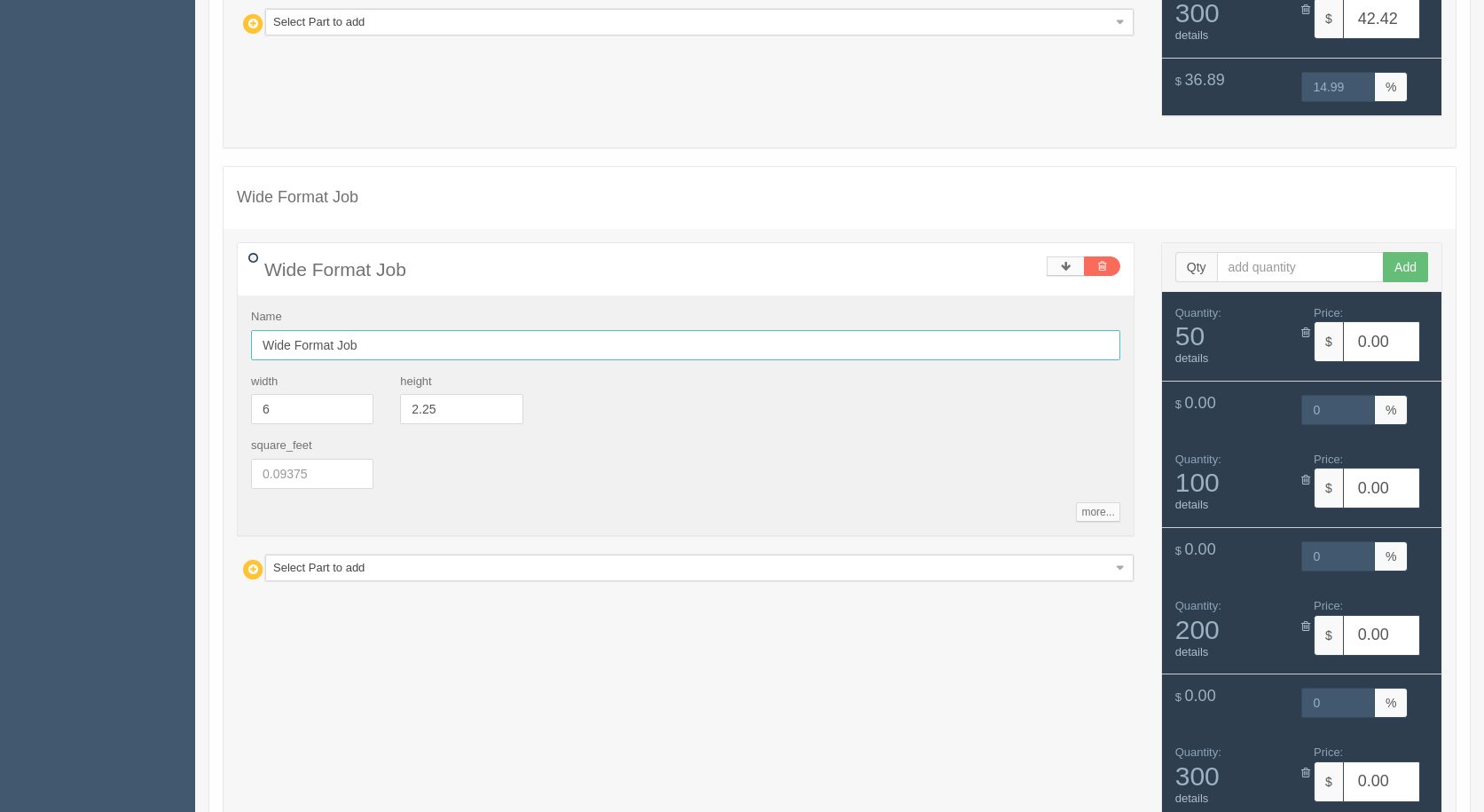
click at [435, 344] on input "Wide Format Job" at bounding box center [686, 344] width 870 height 30
type input "Wide Format Job - lam weed mask"
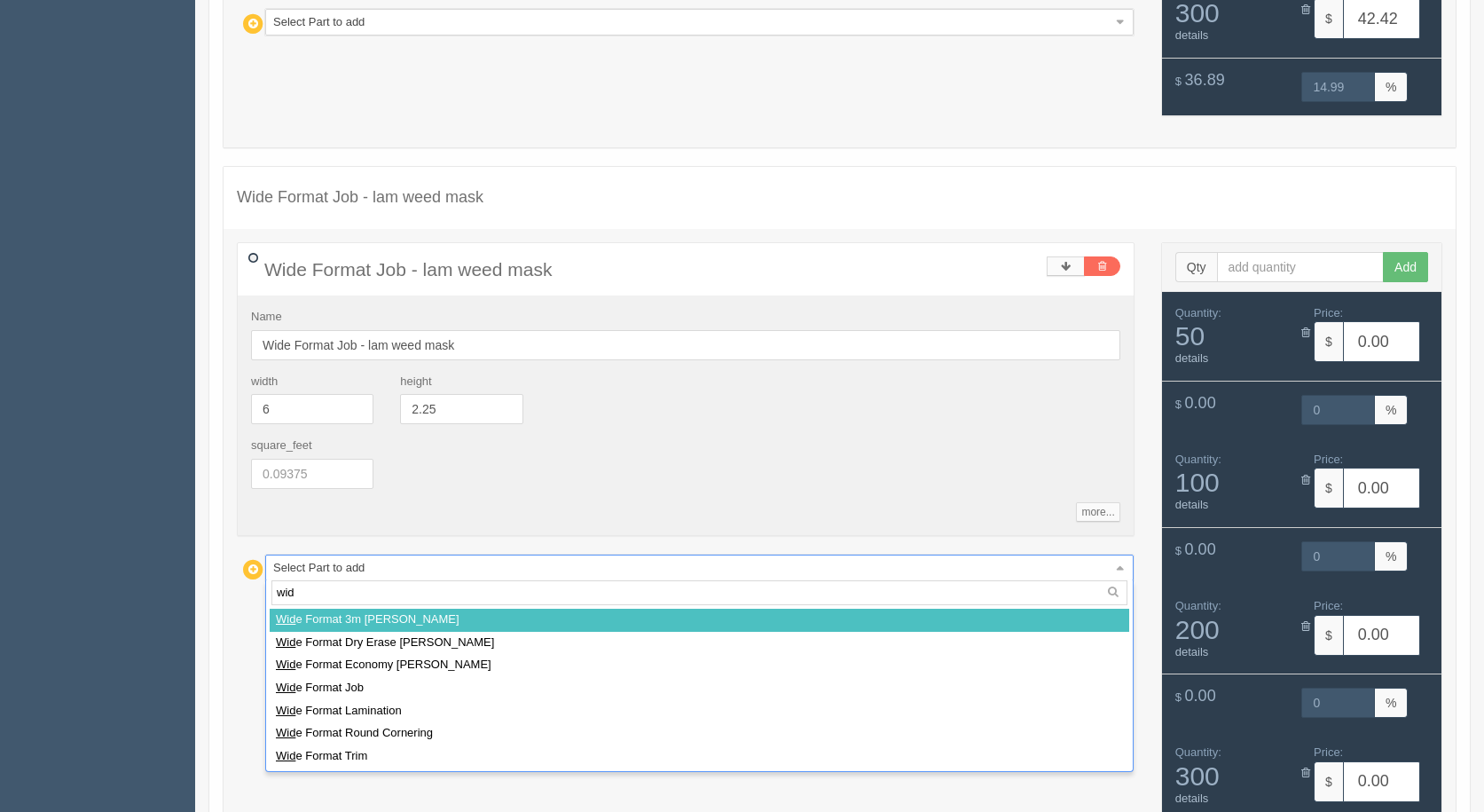
type input "wide"
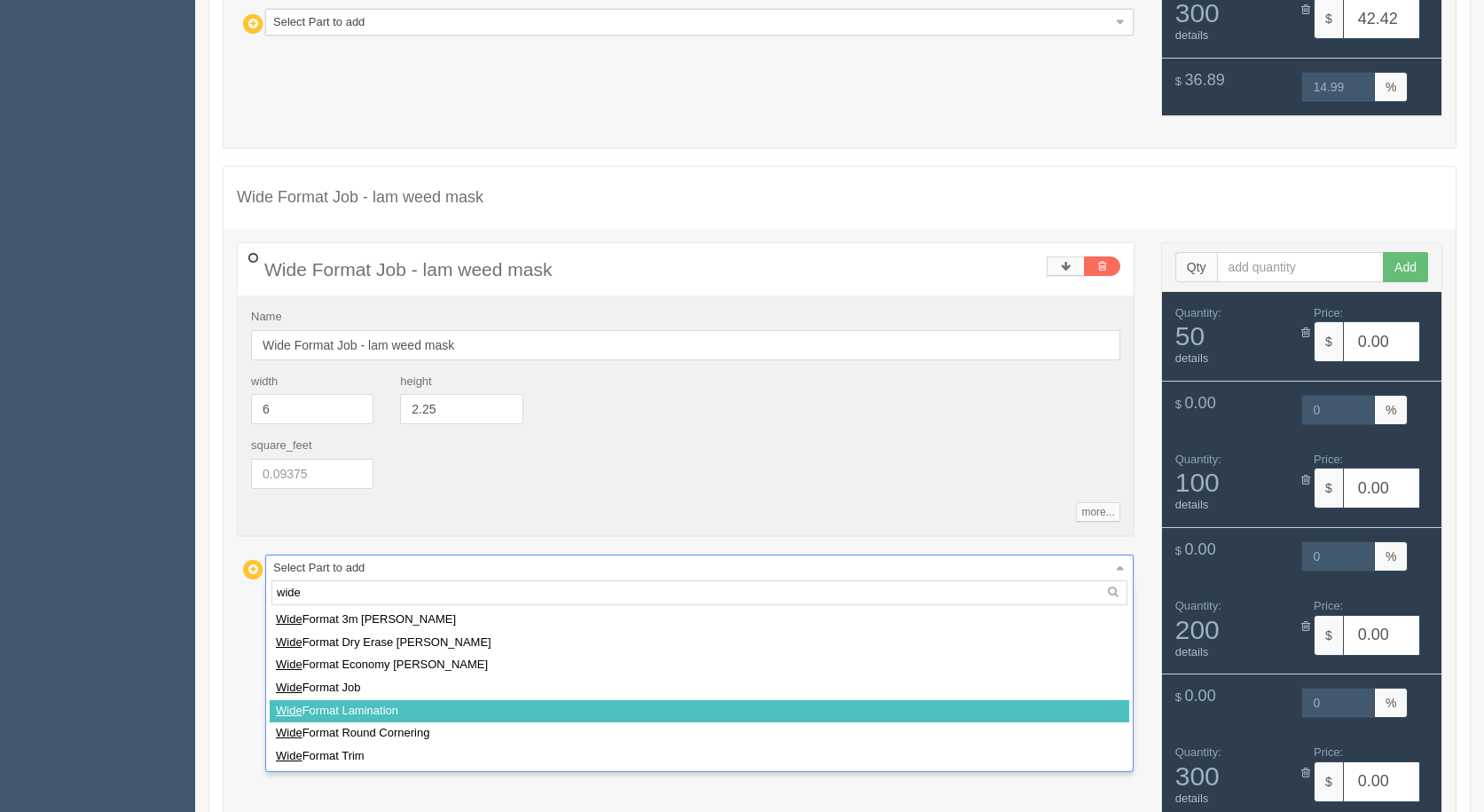
select select
type input "13.64"
type input "15.01"
type input "22.31"
type input "15.00"
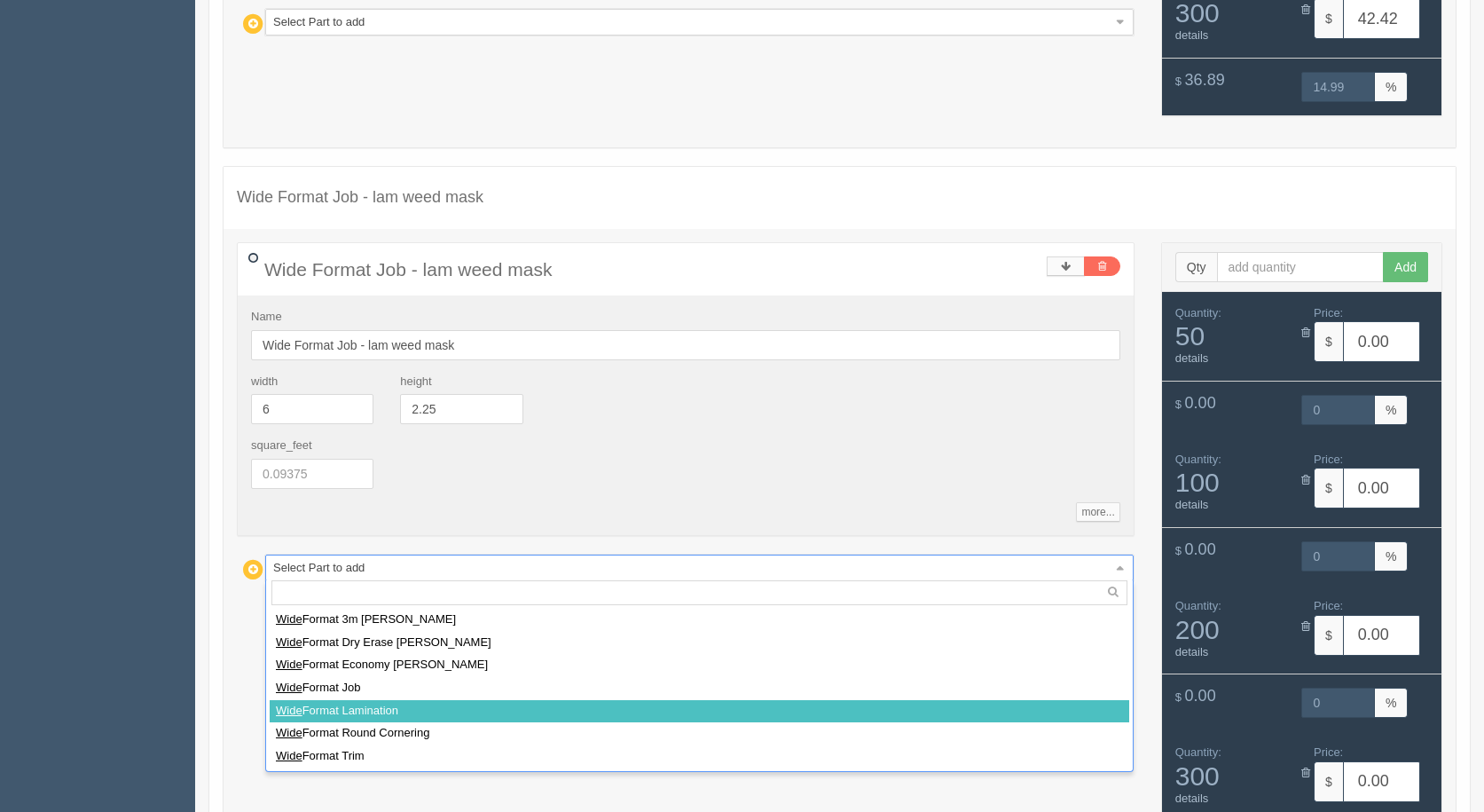
type input "39.63"
type input "15.00"
type input "56.95"
type input "15.00"
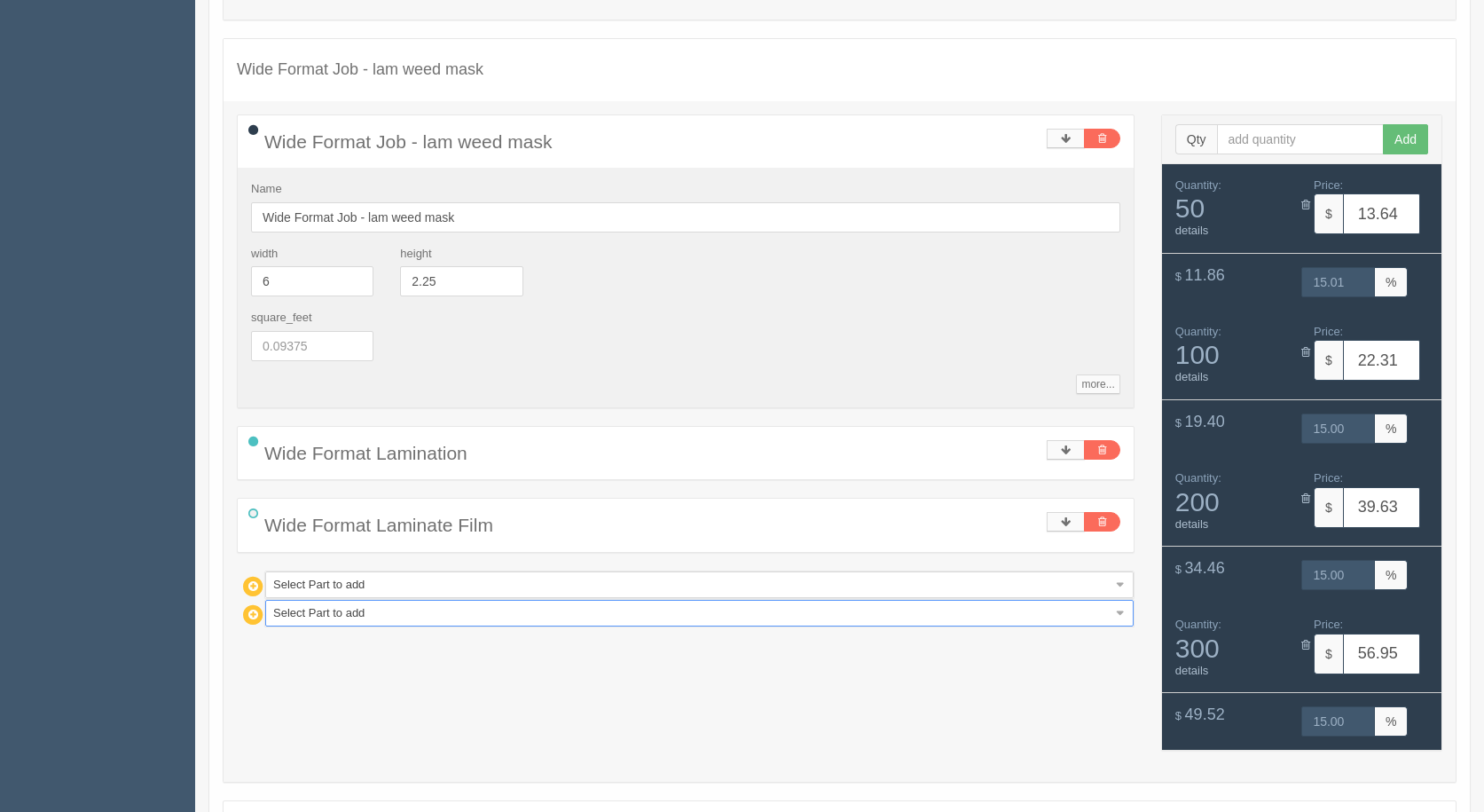
scroll to position [1140, 0]
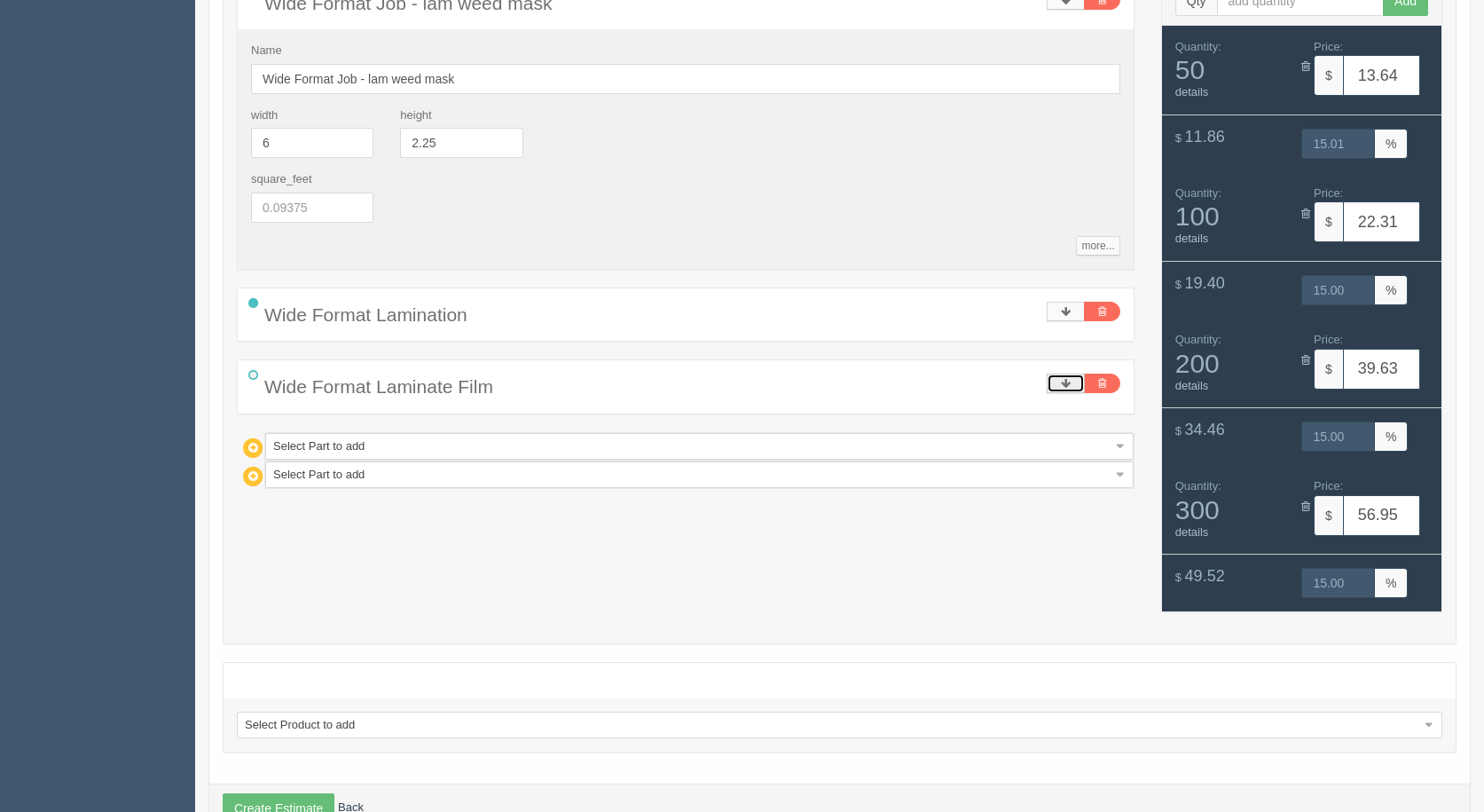
drag, startPoint x: 1077, startPoint y: 385, endPoint x: 1072, endPoint y: 429, distance: 44.3
click at [1075, 385] on link at bounding box center [1065, 383] width 38 height 20
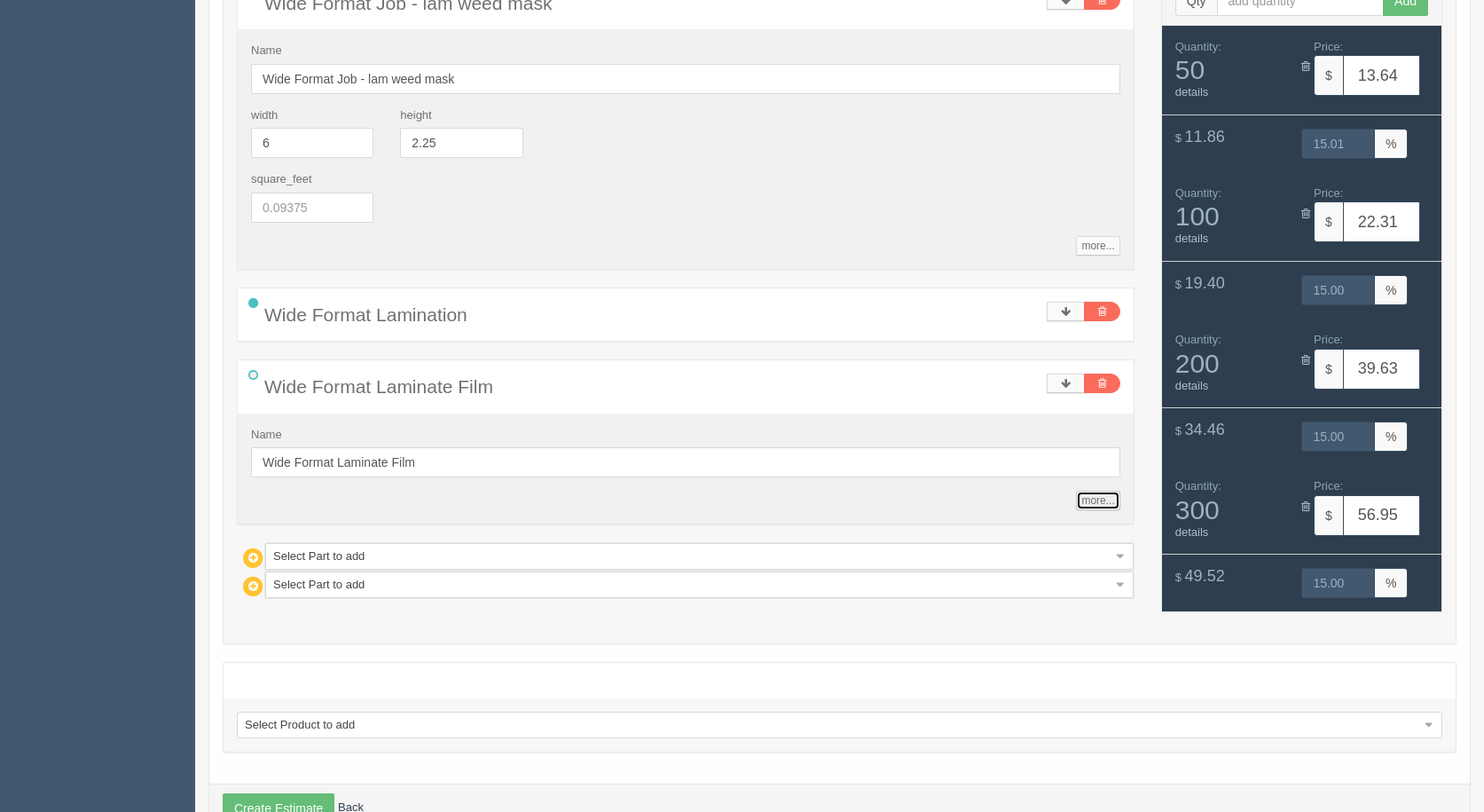
drag, startPoint x: 1109, startPoint y: 506, endPoint x: 1069, endPoint y: 511, distance: 40.3
click at [1107, 506] on link "more..." at bounding box center [1098, 500] width 44 height 20
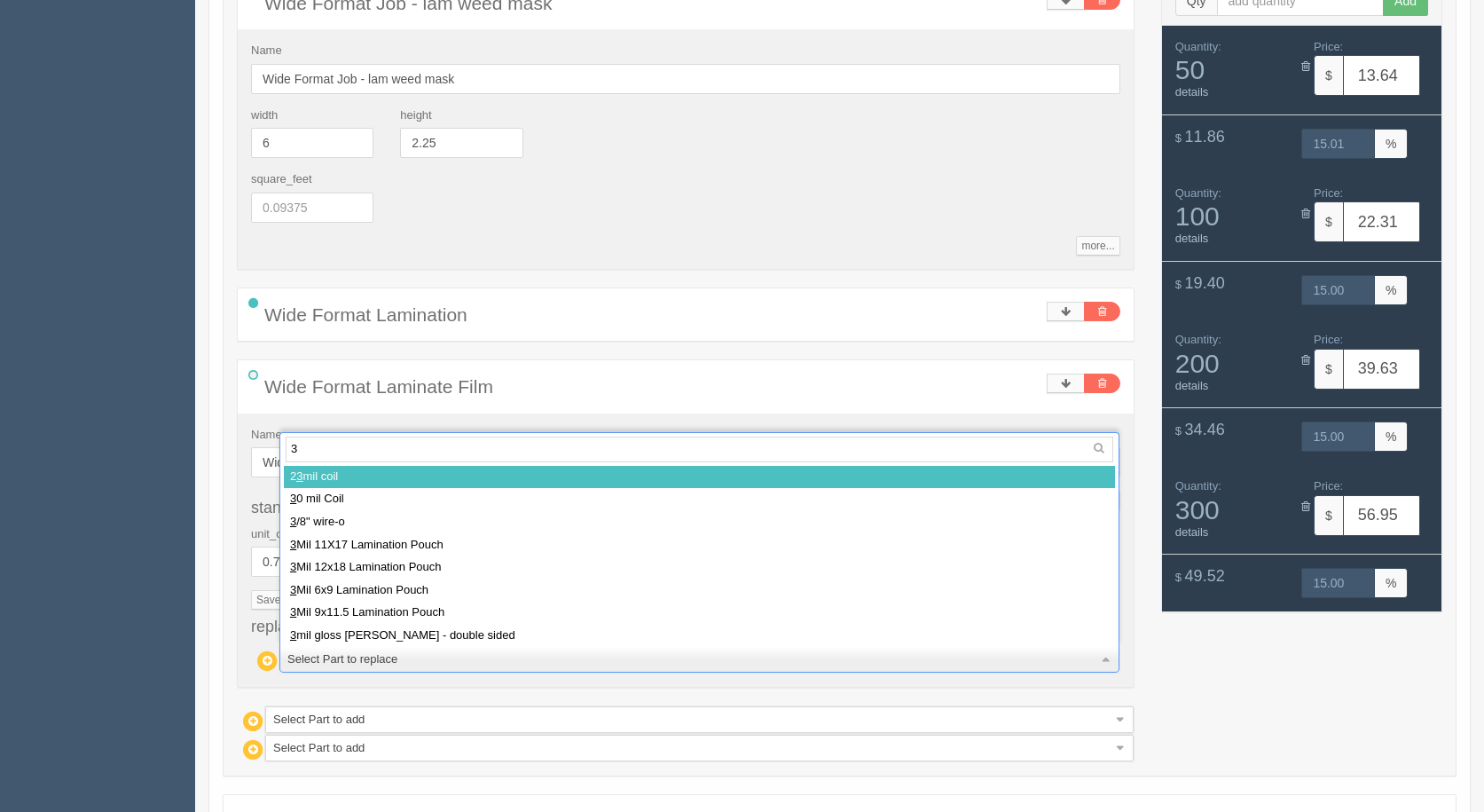
type input "3m"
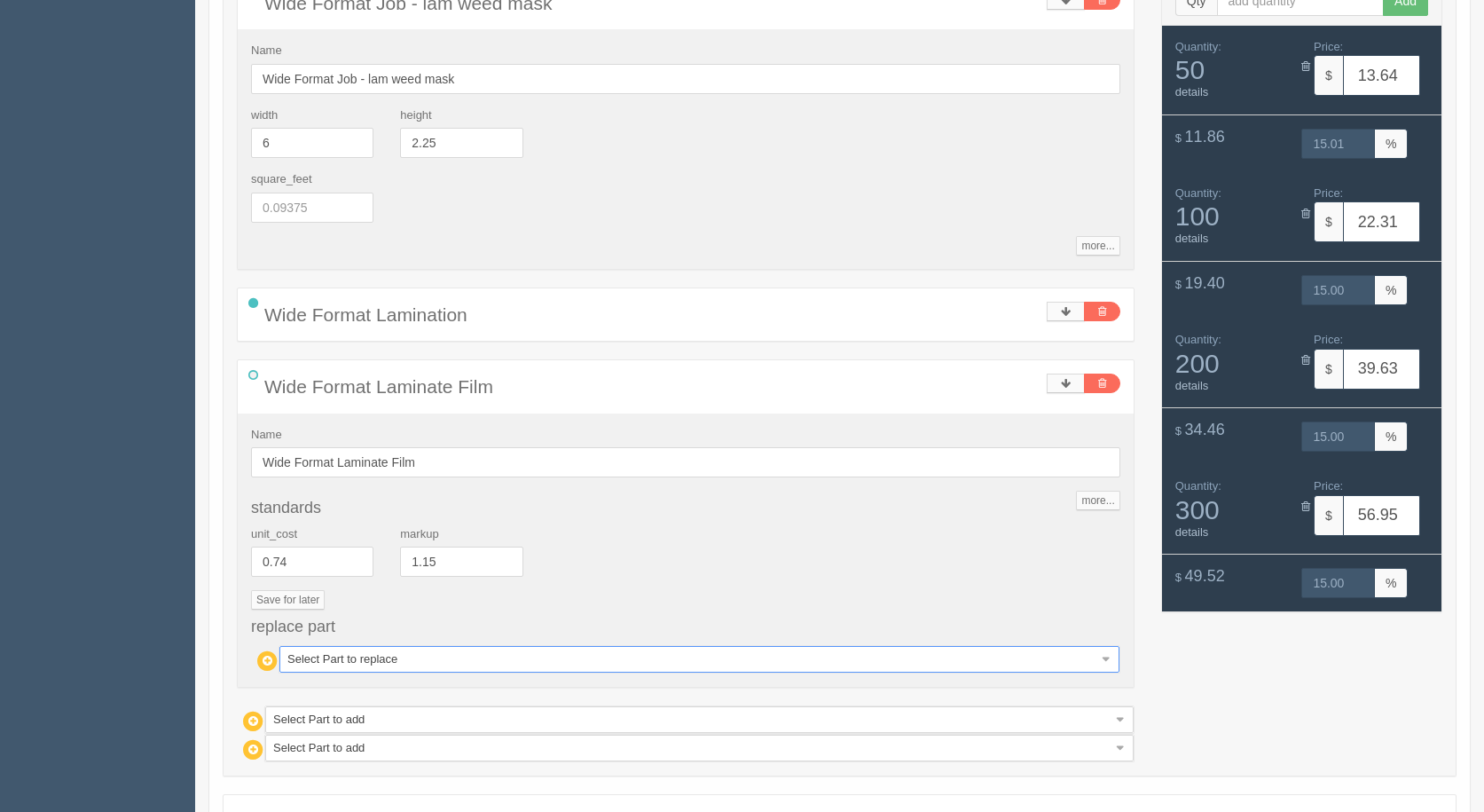
select select
type input "15.80"
type input "14.99"
type input "26.62"
type input "14.99"
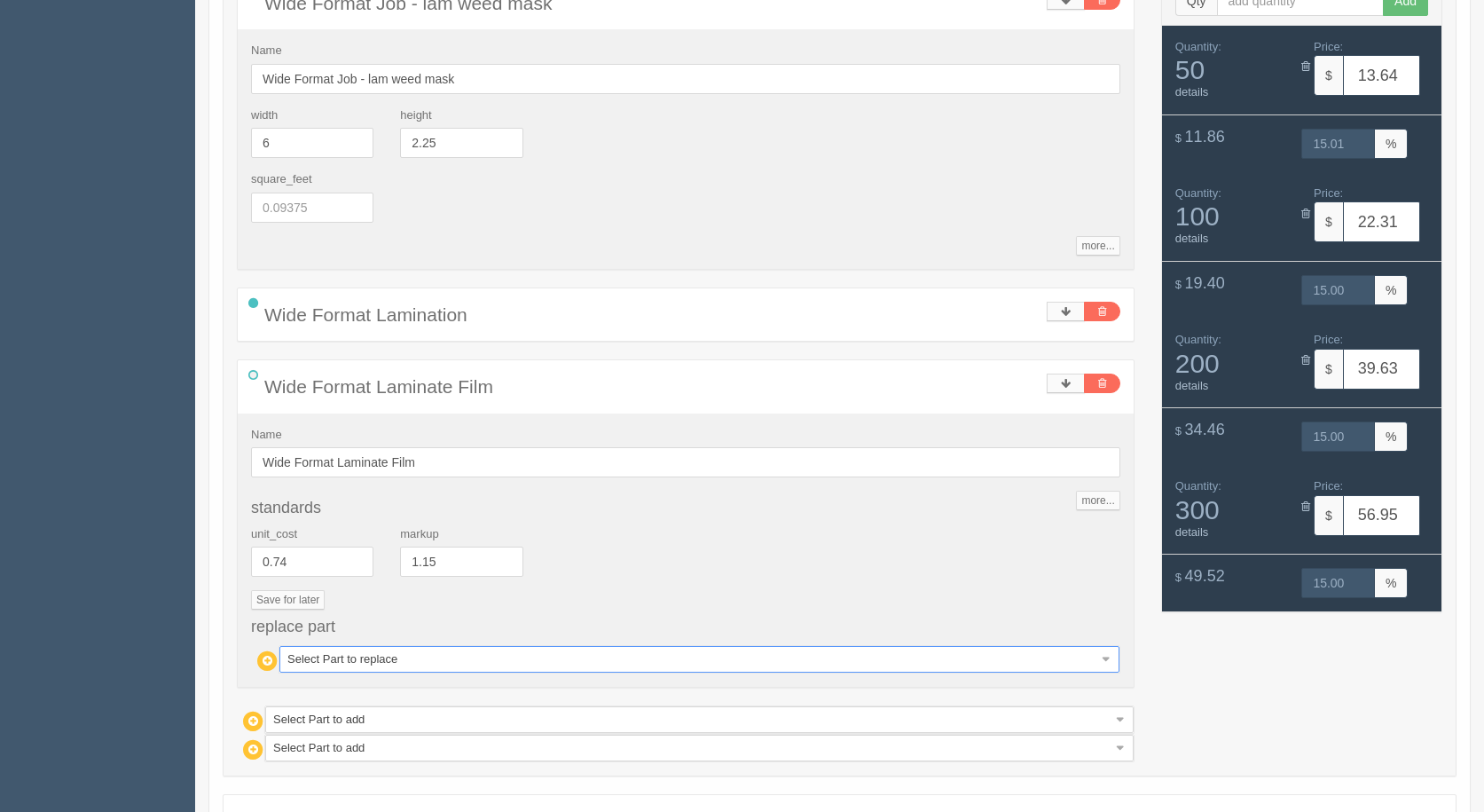
type input "48.25"
type input "14.99"
type input "69.89"
type input "15.01"
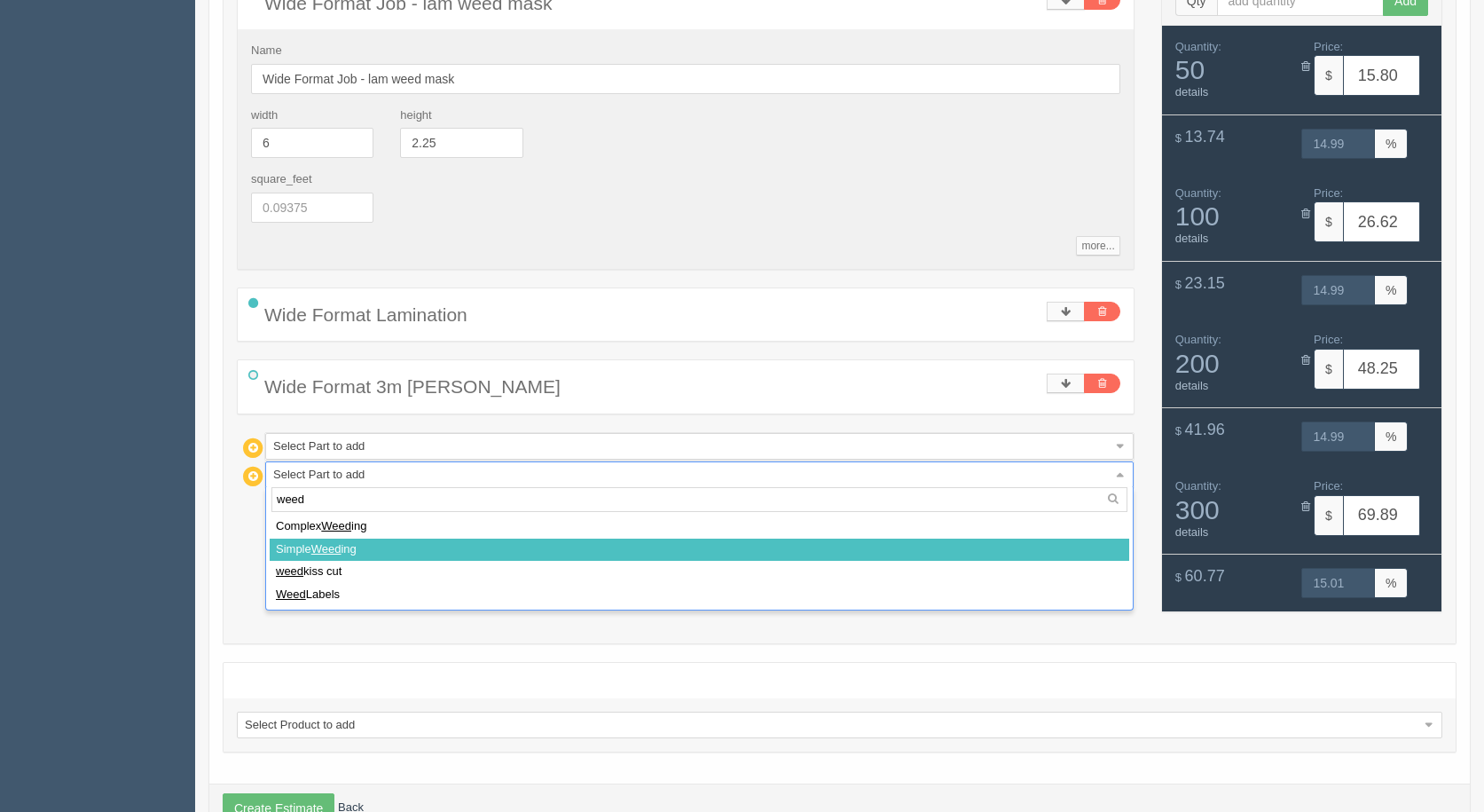
type input "weed"
select select
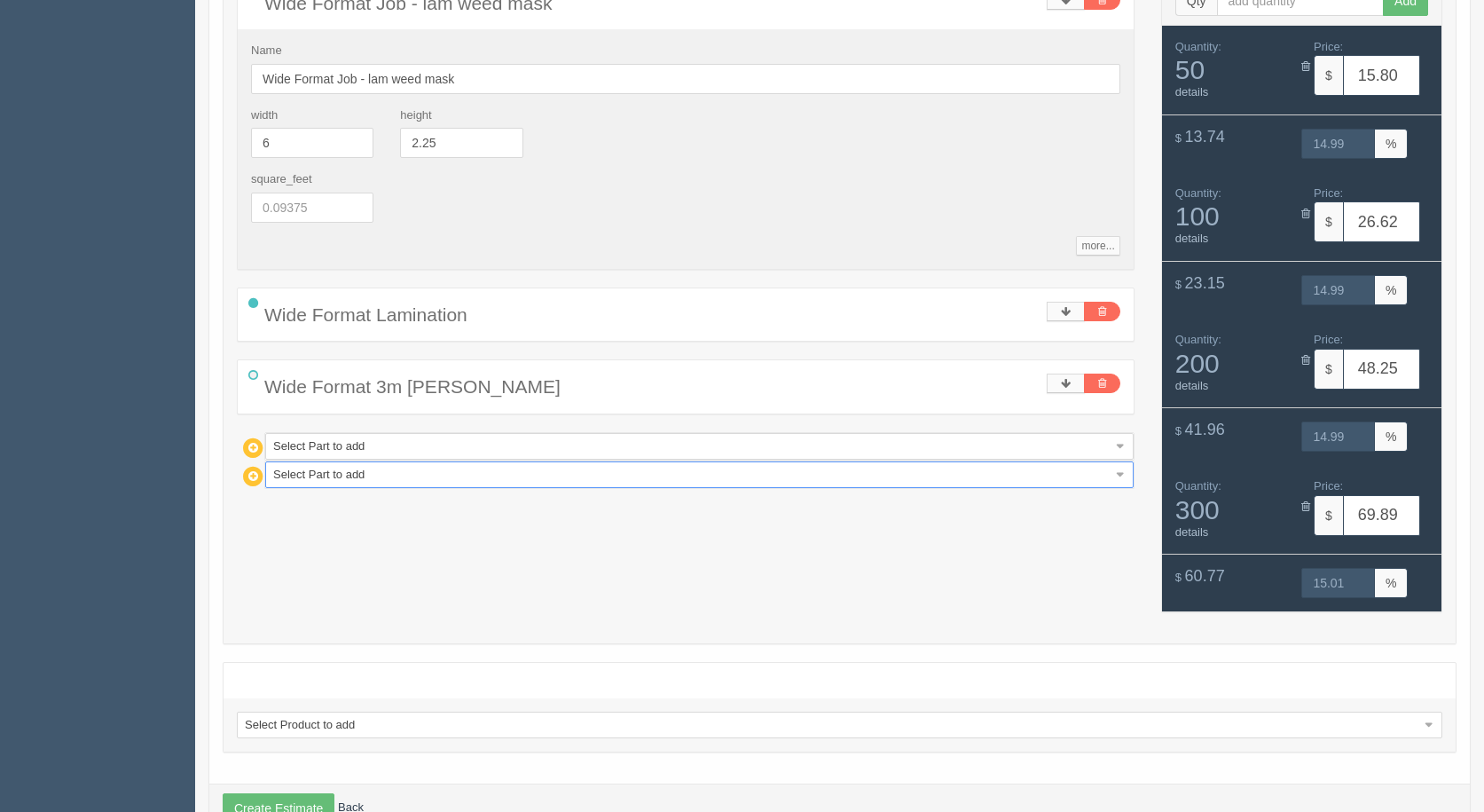
type input "16.97"
type input "14.97"
type input "28.95"
type input "14.97"
type input "52.92"
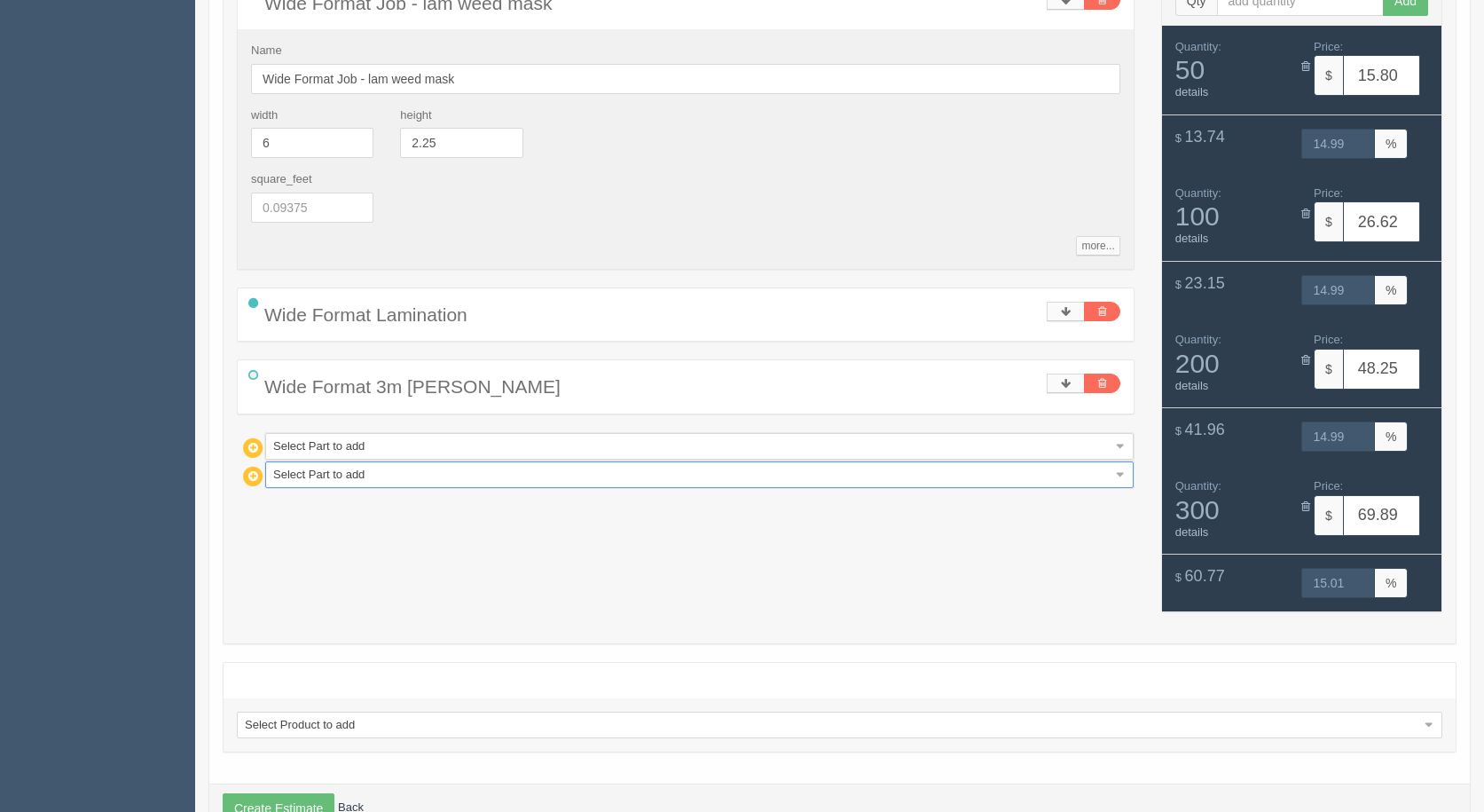
type input "14.99"
type input "76.89"
type input "15.00"
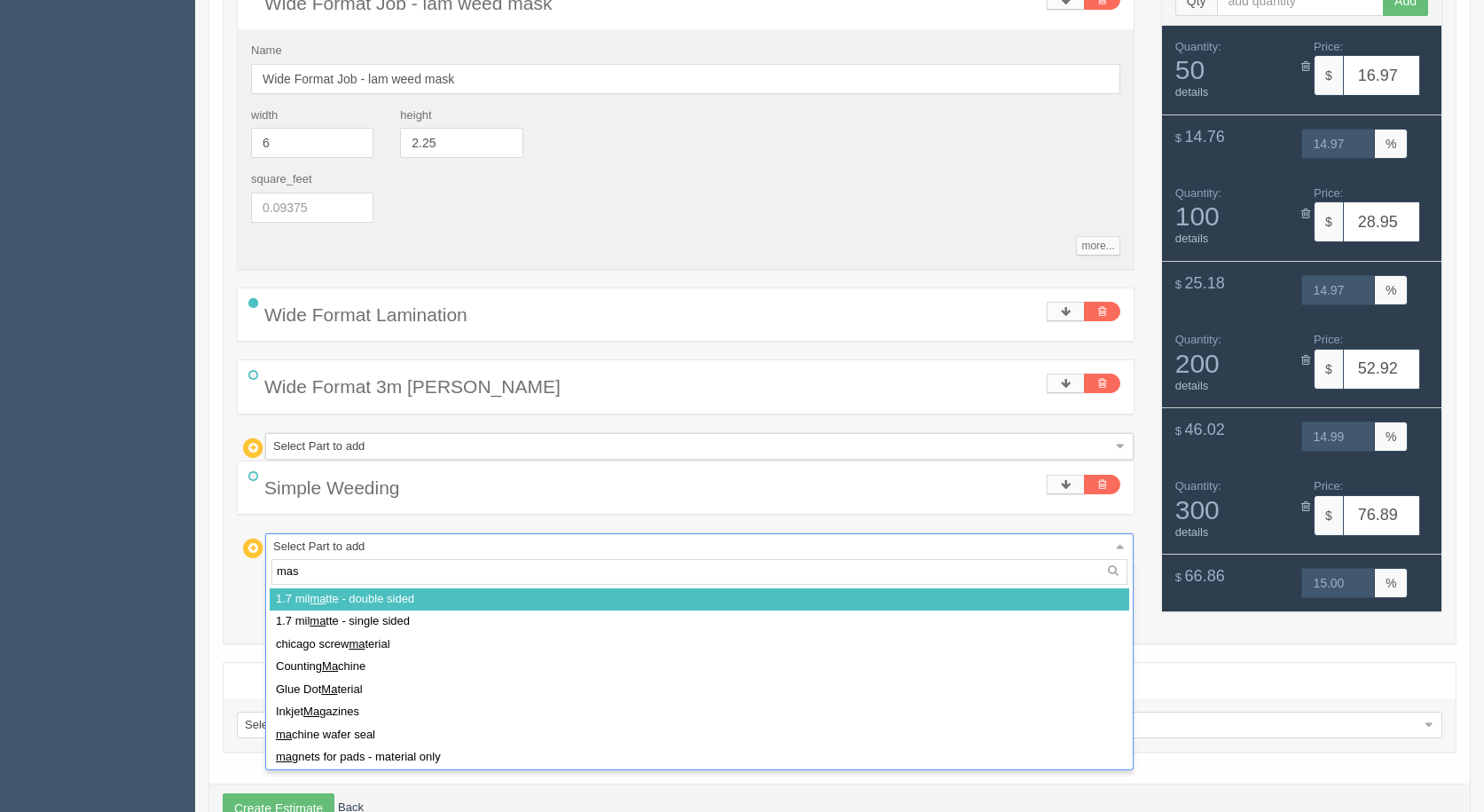
type input "mask"
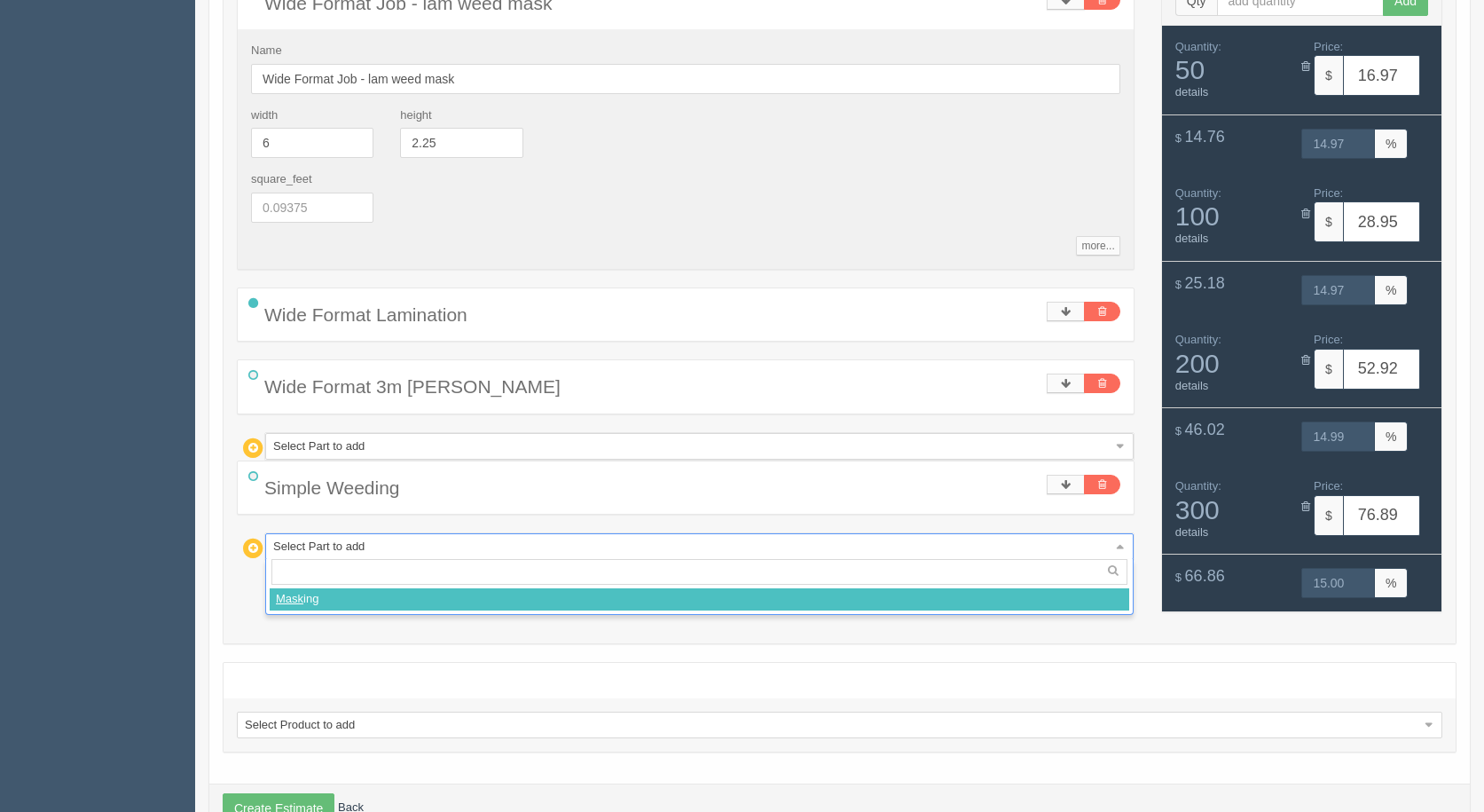
select select
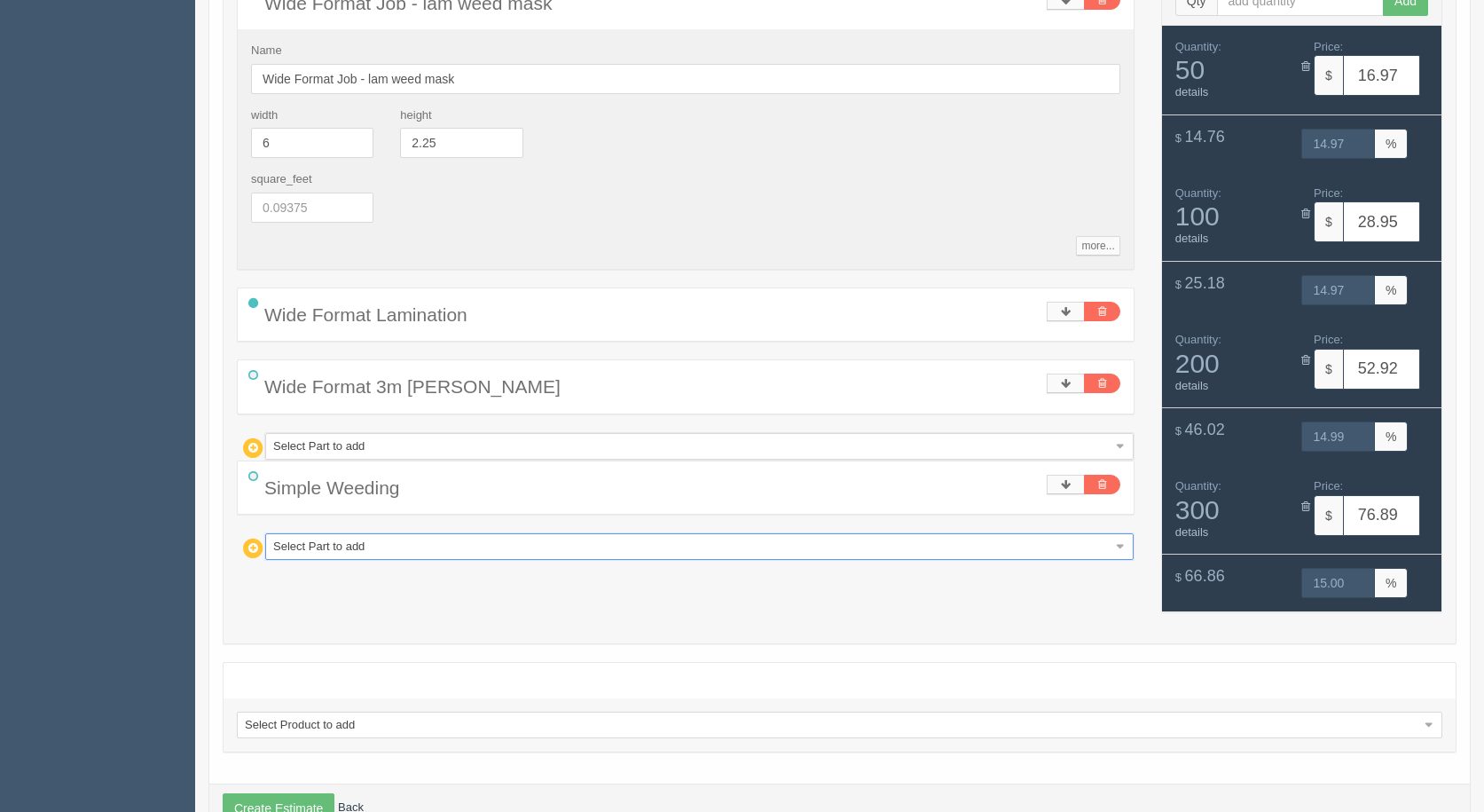
type input "32.99"
type input "14.99"
type input "46.05"
type input "14.98"
type input "72.17"
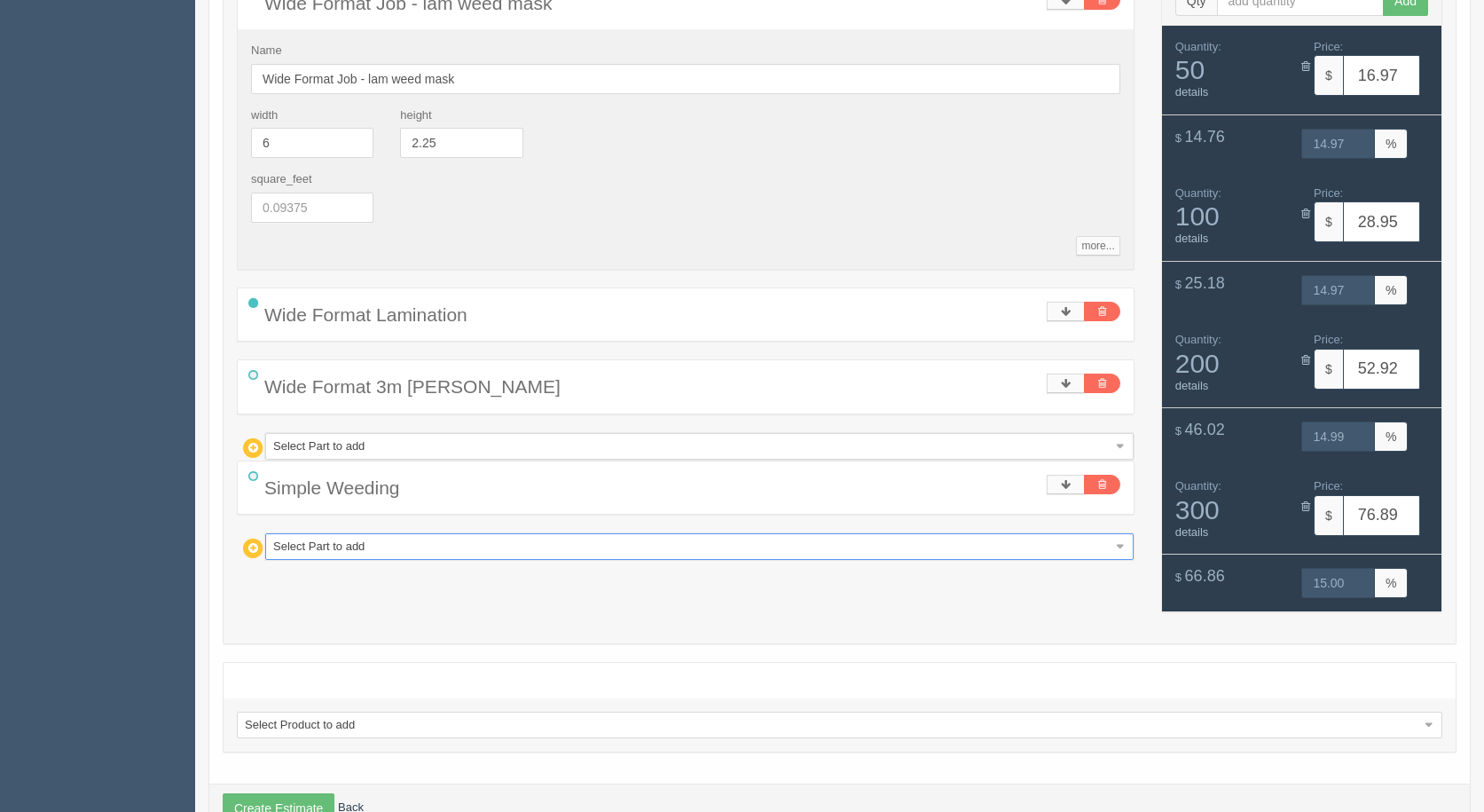
type input "14.99"
type input "98.29"
type input "15.00"
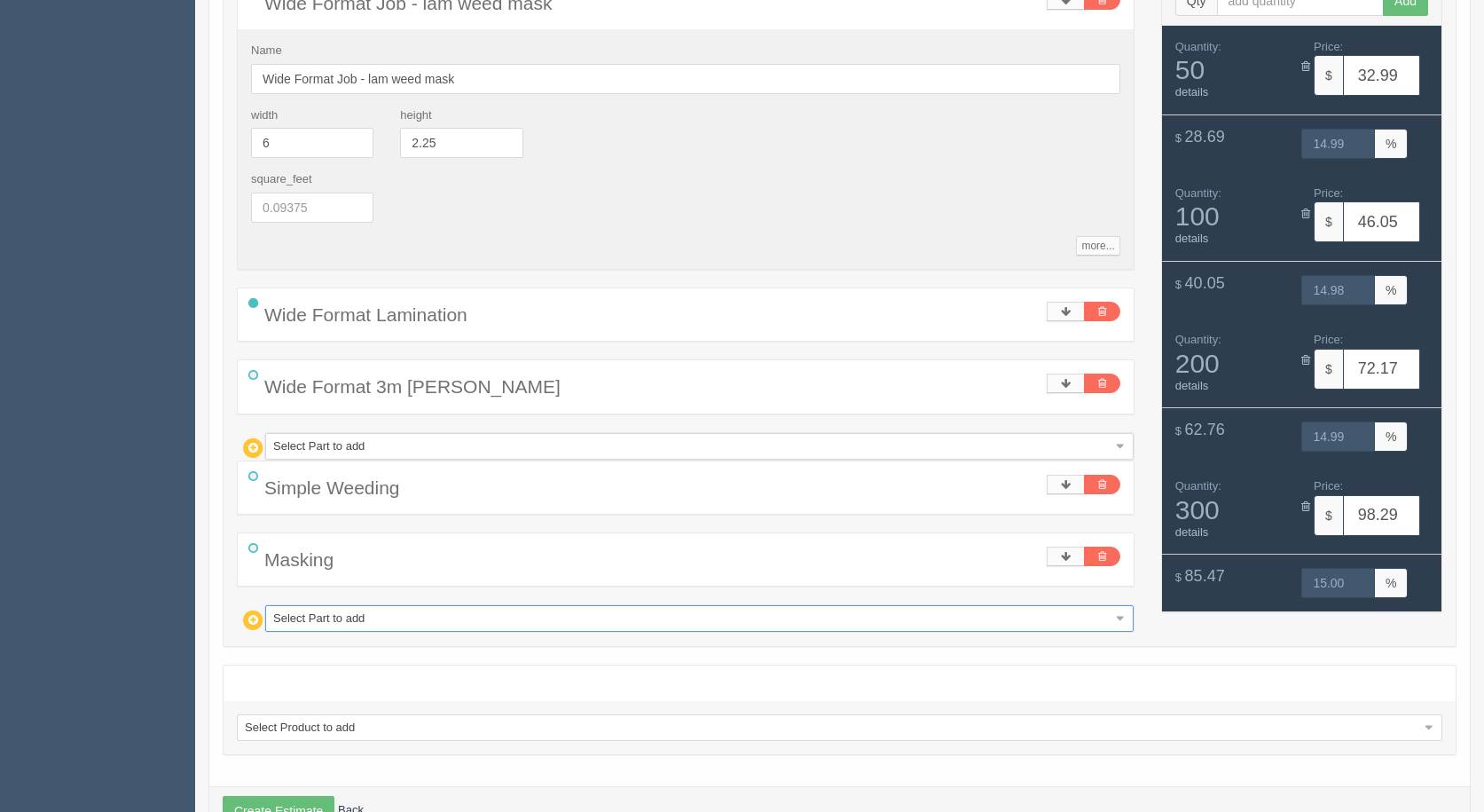
type input "w"
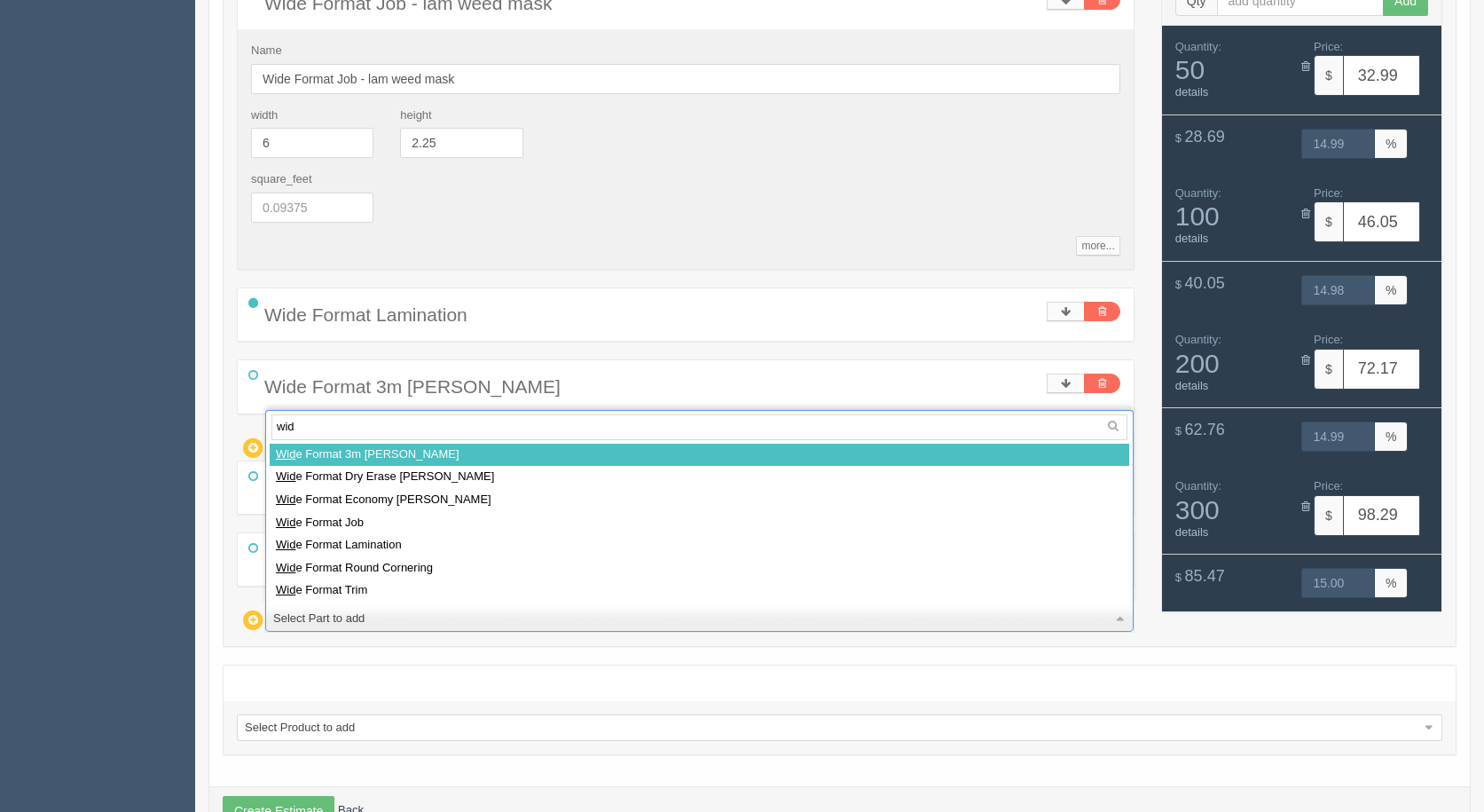
type input "wide"
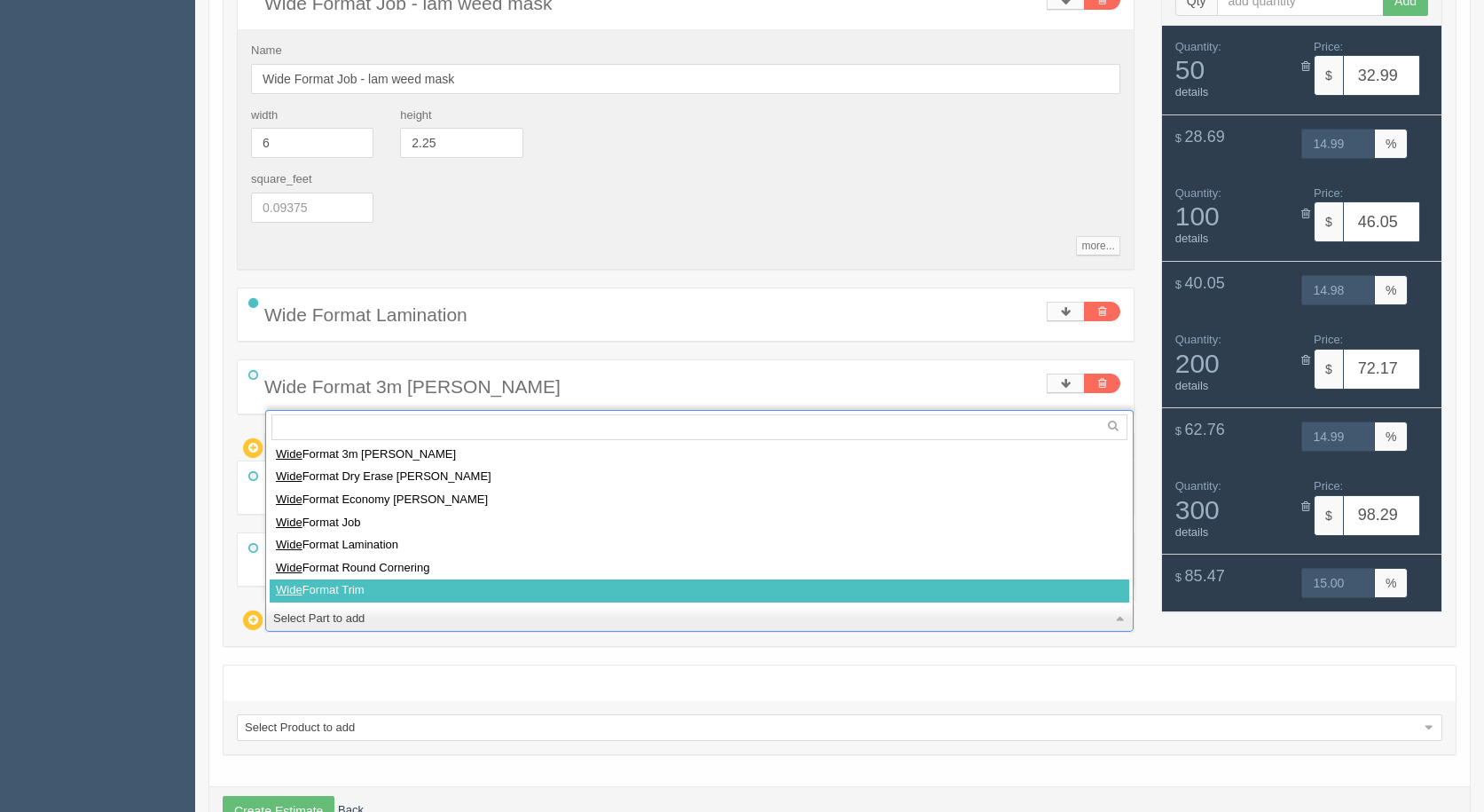
select select
type input "35.33"
type input "15.01"
type input "50.72"
type input "14.99"
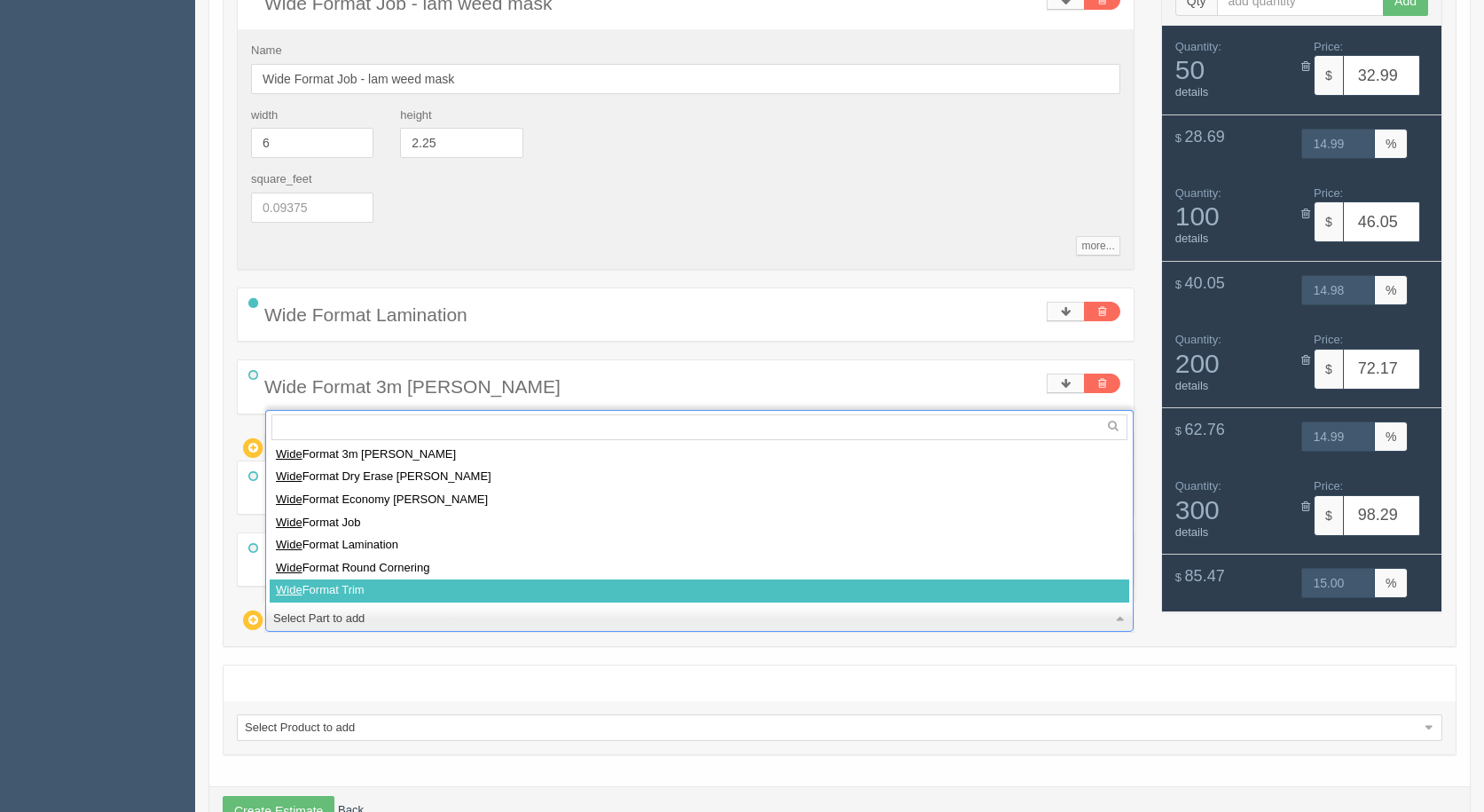
type input "81.52"
type input "15.01"
type input "112.31"
type input "15.00"
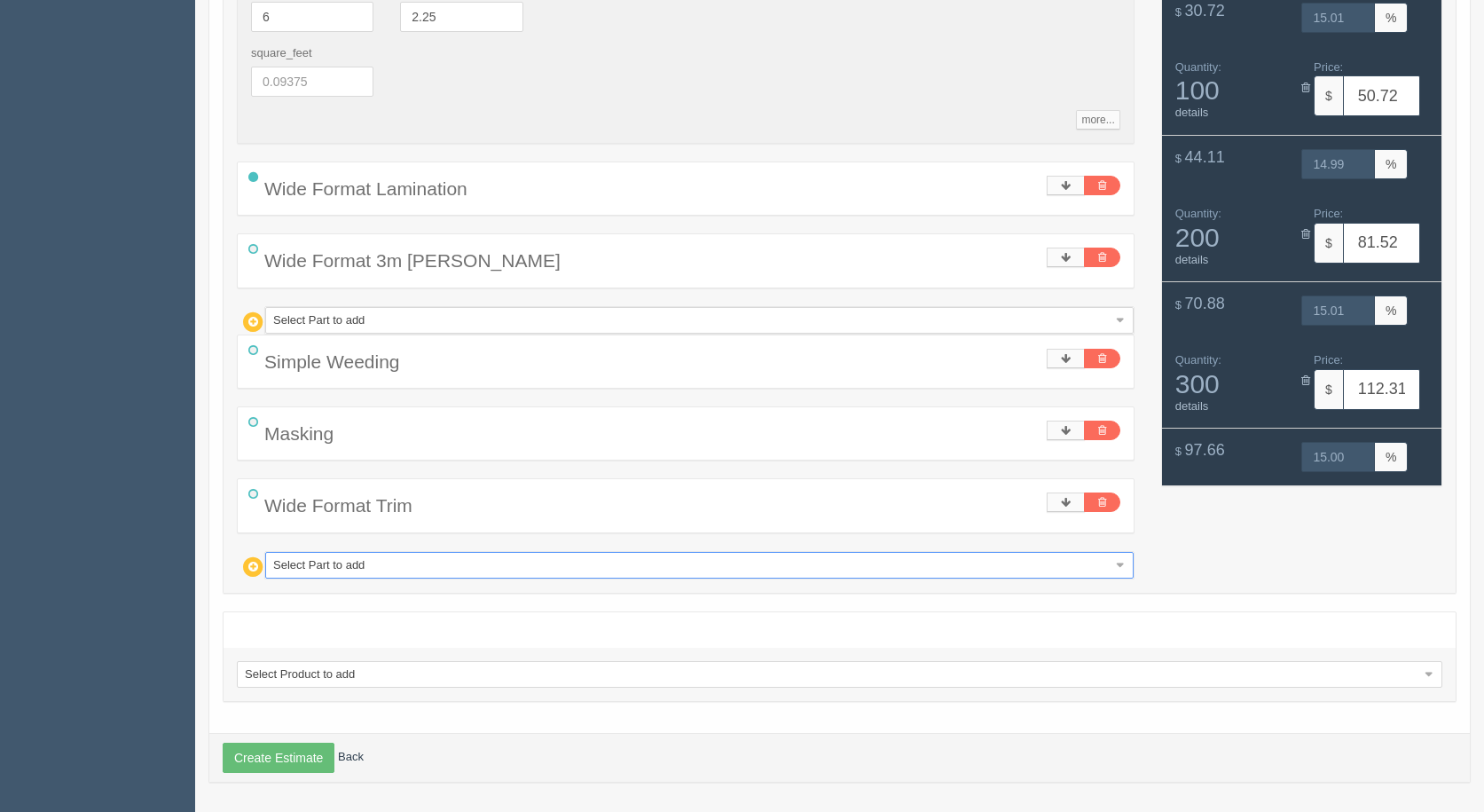
scroll to position [1268, 0]
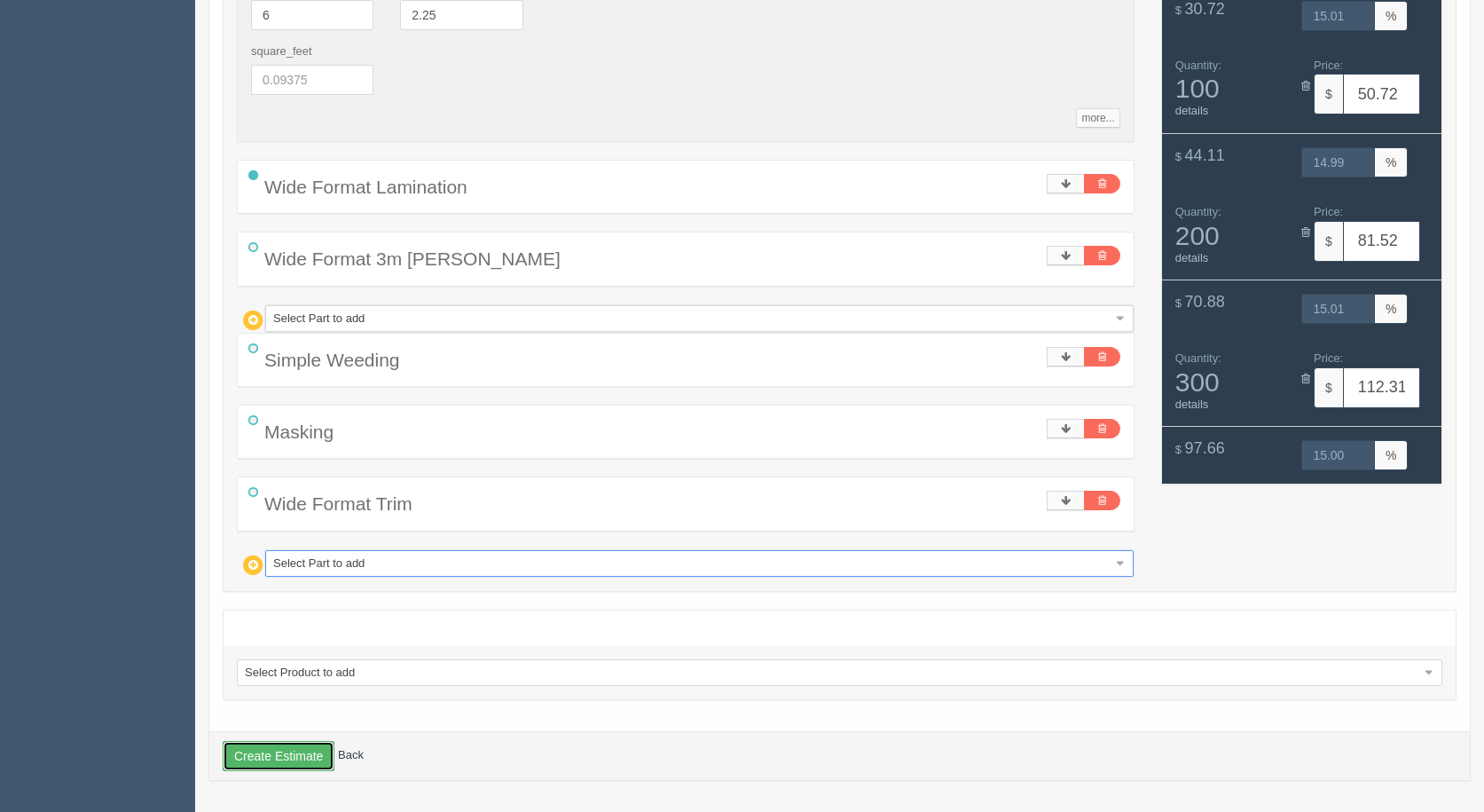
click at [265, 760] on button "Create Estimate" at bounding box center [278, 755] width 112 height 30
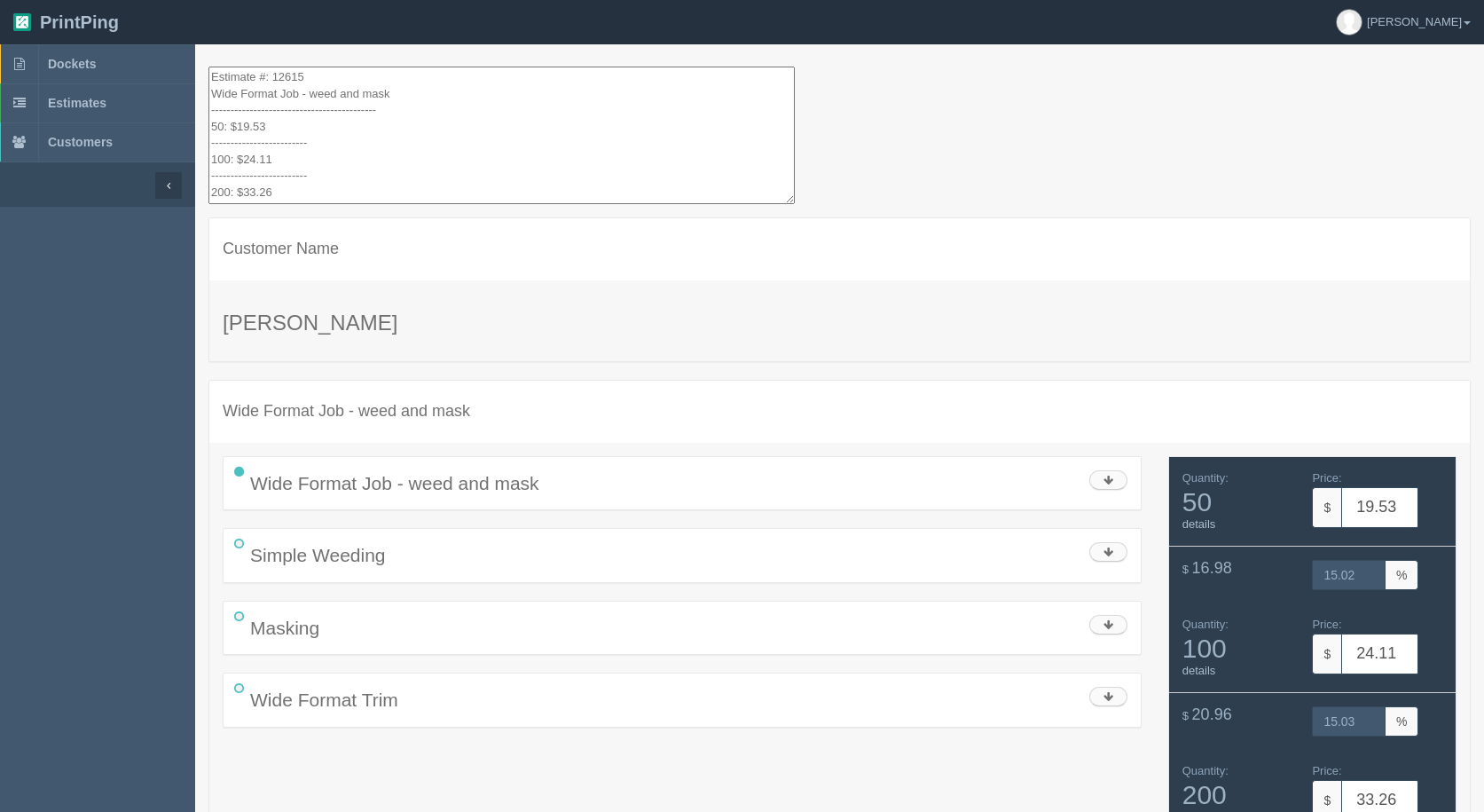
click at [237, 126] on textarea "Estimate #: 12615 Wide Format Job - weed and mask -----------------------------…" at bounding box center [501, 135] width 587 height 138
click at [349, 135] on textarea "Estimate #: 12615 Wide Format Job - weed and mask -----------------------------…" at bounding box center [501, 135] width 587 height 138
drag, startPoint x: 319, startPoint y: 185, endPoint x: 105, endPoint y: -77, distance: 338.3
type textarea "Estimate #: 12615 Wide Format Job - weed and mask -----------------------------…"
